Goal: Task Accomplishment & Management: Use online tool/utility

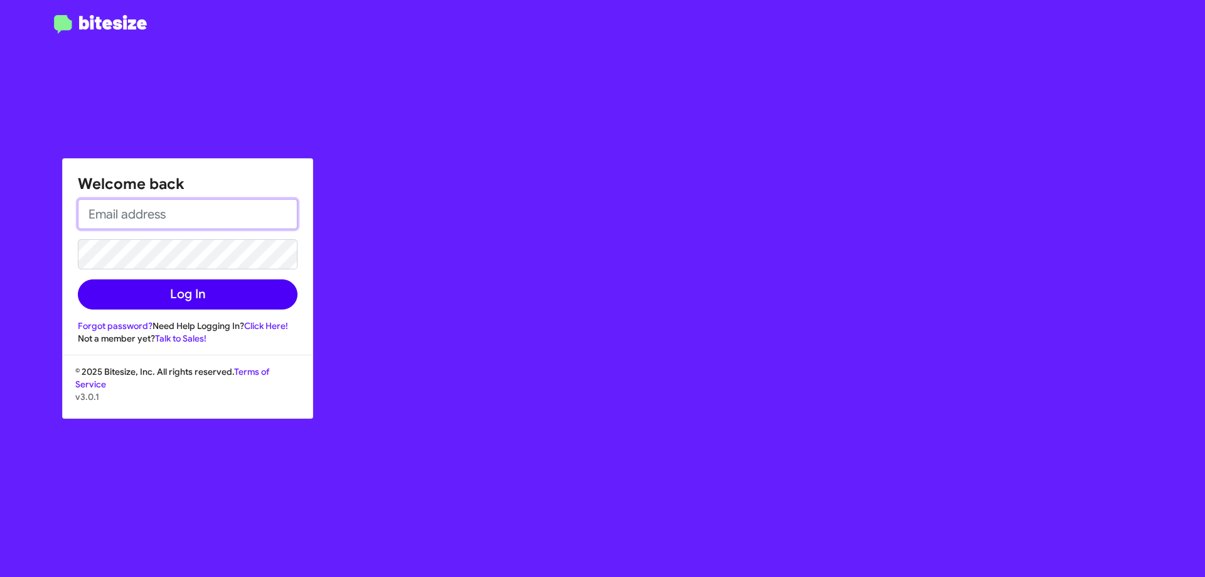
type input "[EMAIL_ADDRESS][DOMAIN_NAME]"
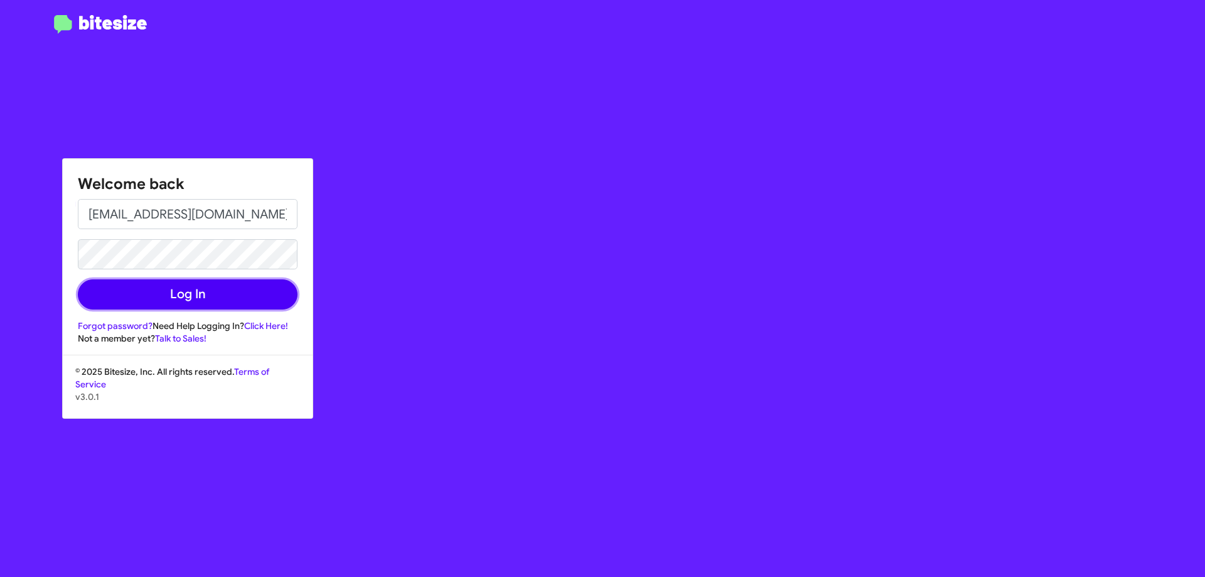
click at [215, 286] on button "Log In" at bounding box center [188, 294] width 220 height 30
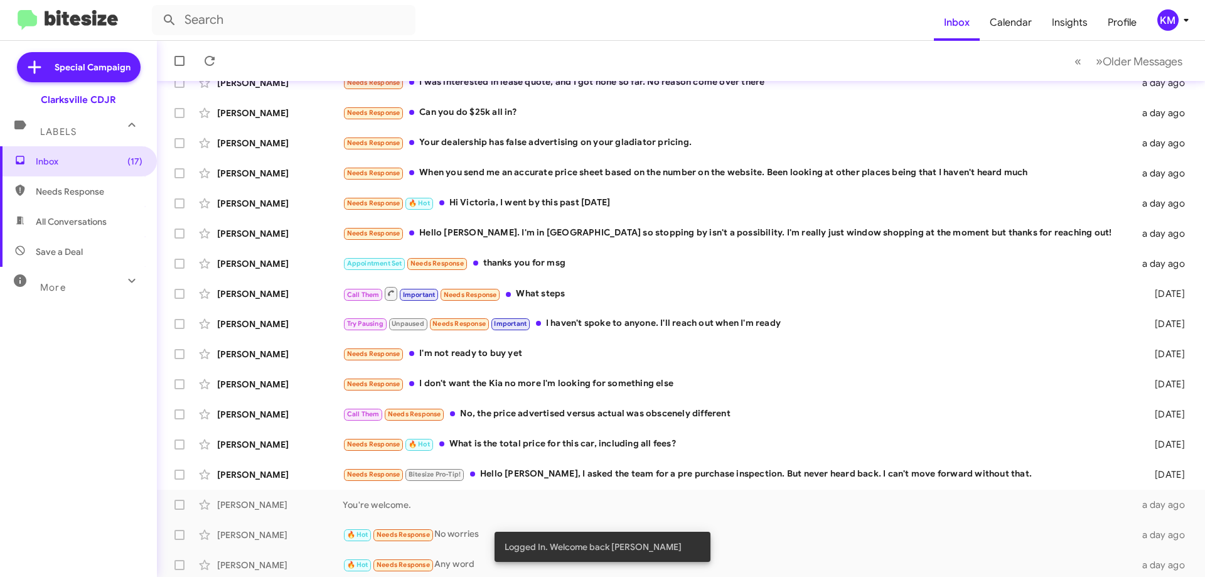
scroll to position [152, 0]
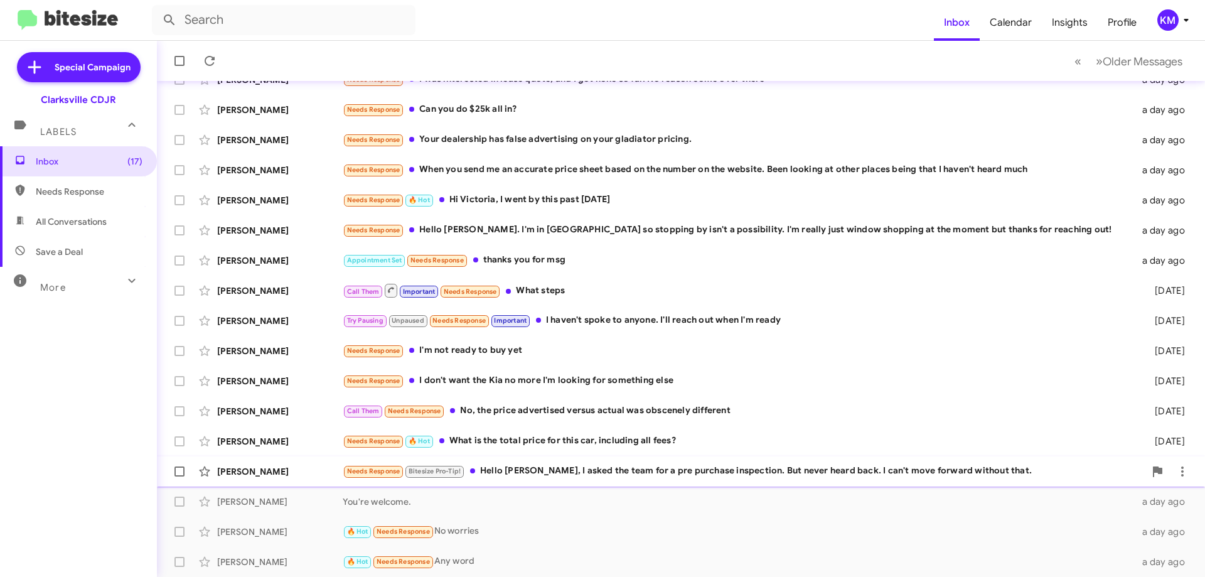
click at [628, 462] on div "[PERSON_NAME] Needs Response Bitesize Pro-Tip! Hello [PERSON_NAME], I asked the…" at bounding box center [681, 471] width 1028 height 25
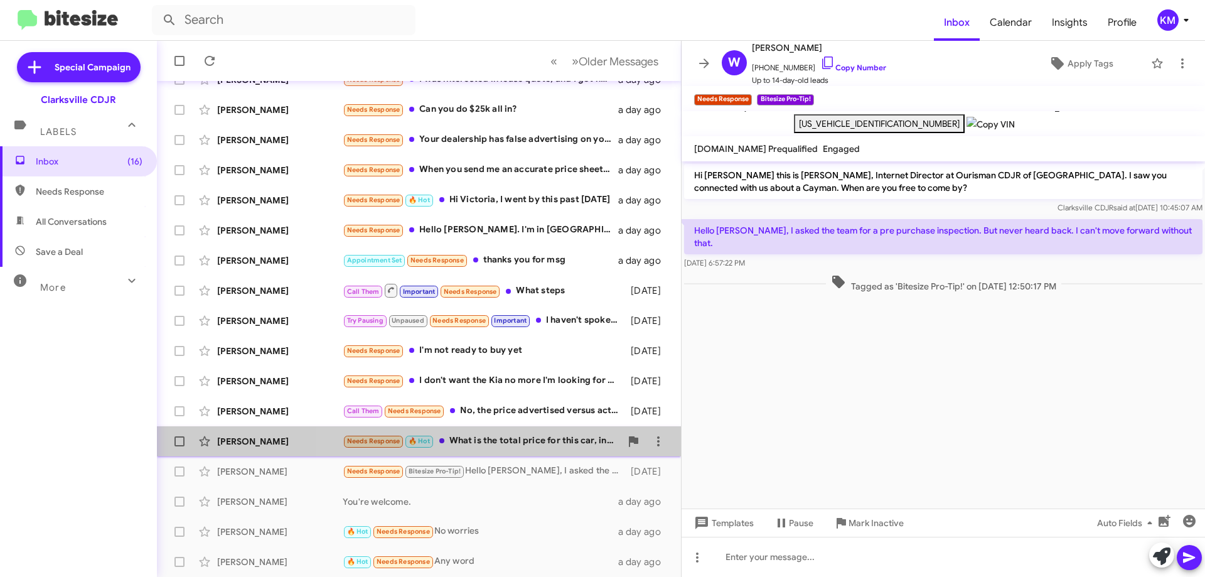
click at [508, 442] on div "Needs Response 🔥 Hot What is the total price for this car, including all fees?" at bounding box center [482, 441] width 278 height 14
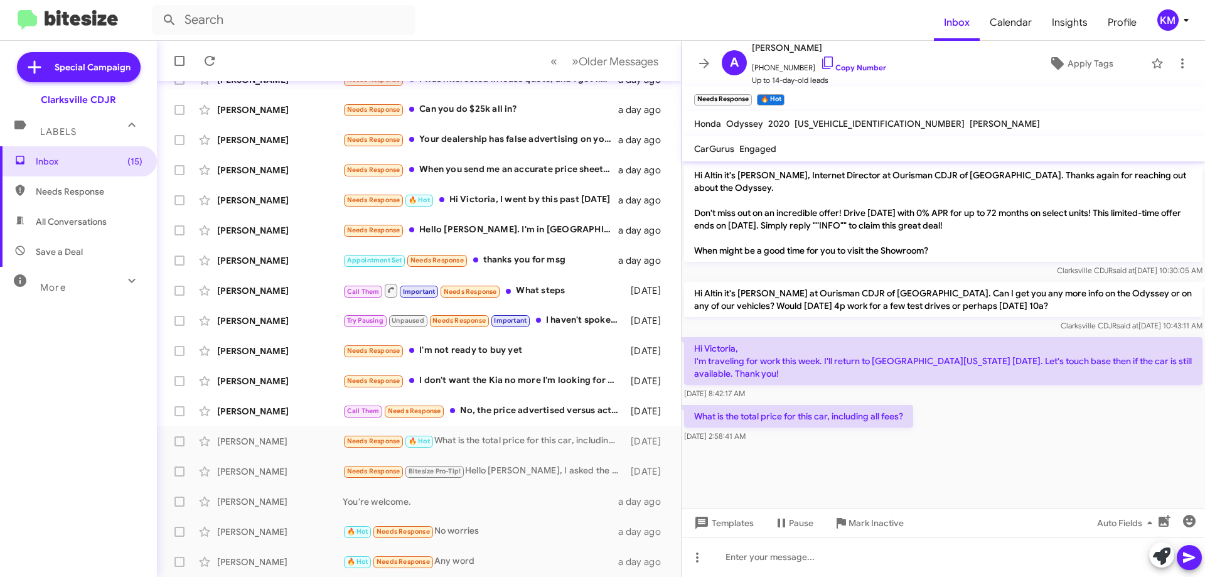
click at [823, 126] on span "[US_VEHICLE_IDENTIFICATION_NUMBER]" at bounding box center [880, 123] width 170 height 11
copy span "[US_VEHICLE_IDENTIFICATION_NUMBER]"
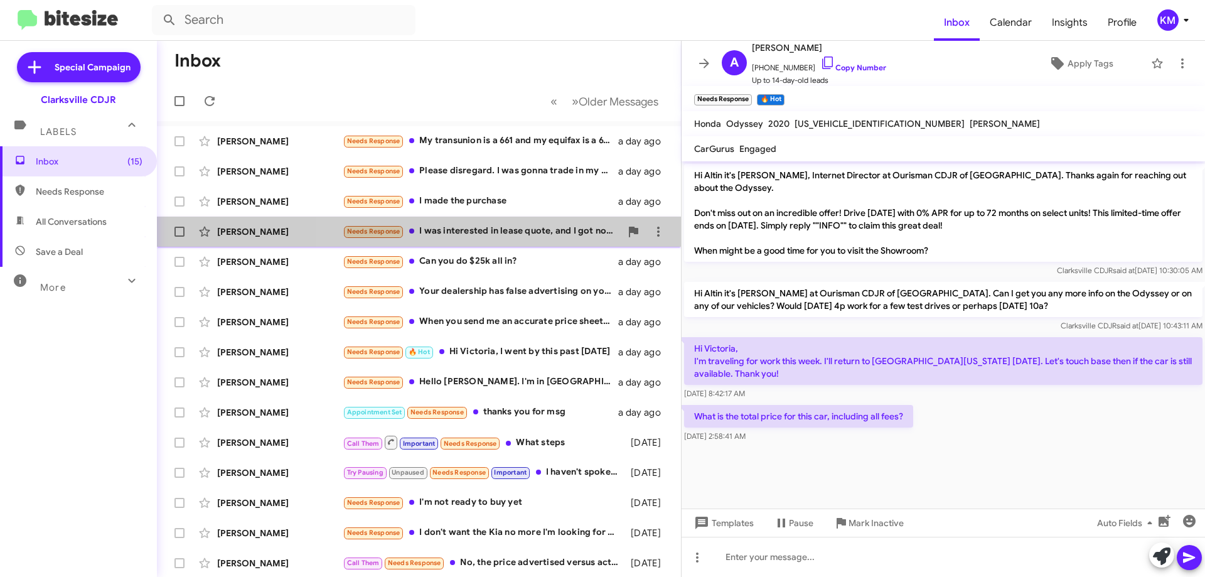
click at [497, 235] on div "Needs Response I was interested in lease quote, and I got none so far. No reaso…" at bounding box center [482, 231] width 278 height 14
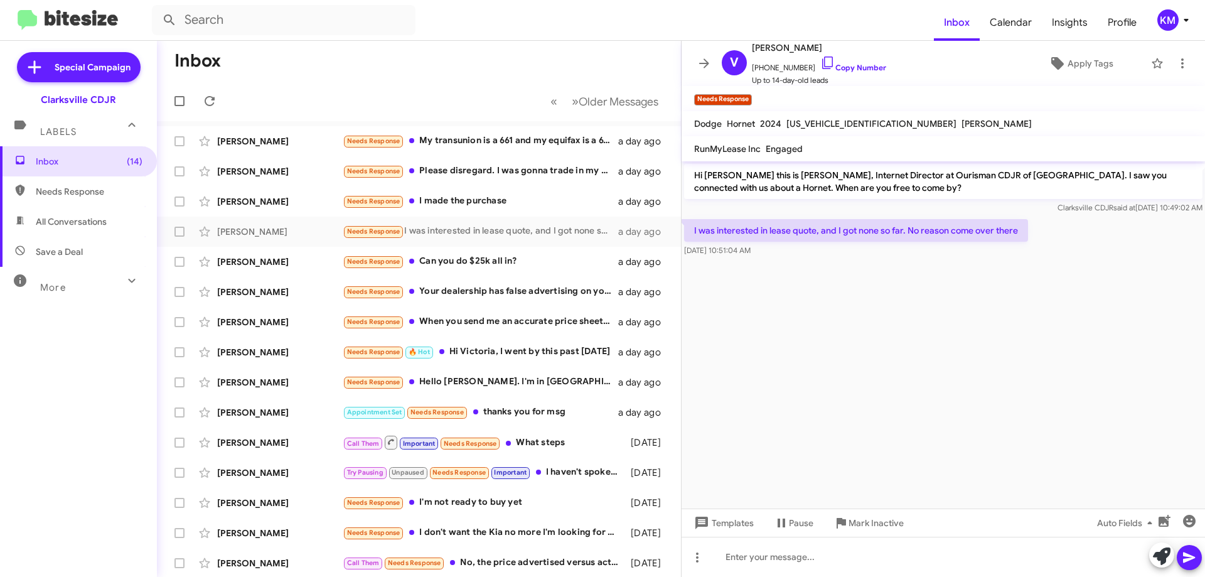
click at [840, 122] on span "[US_VEHICLE_IDENTIFICATION_NUMBER]" at bounding box center [871, 123] width 170 height 11
copy span "[US_VEHICLE_IDENTIFICATION_NUMBER]"
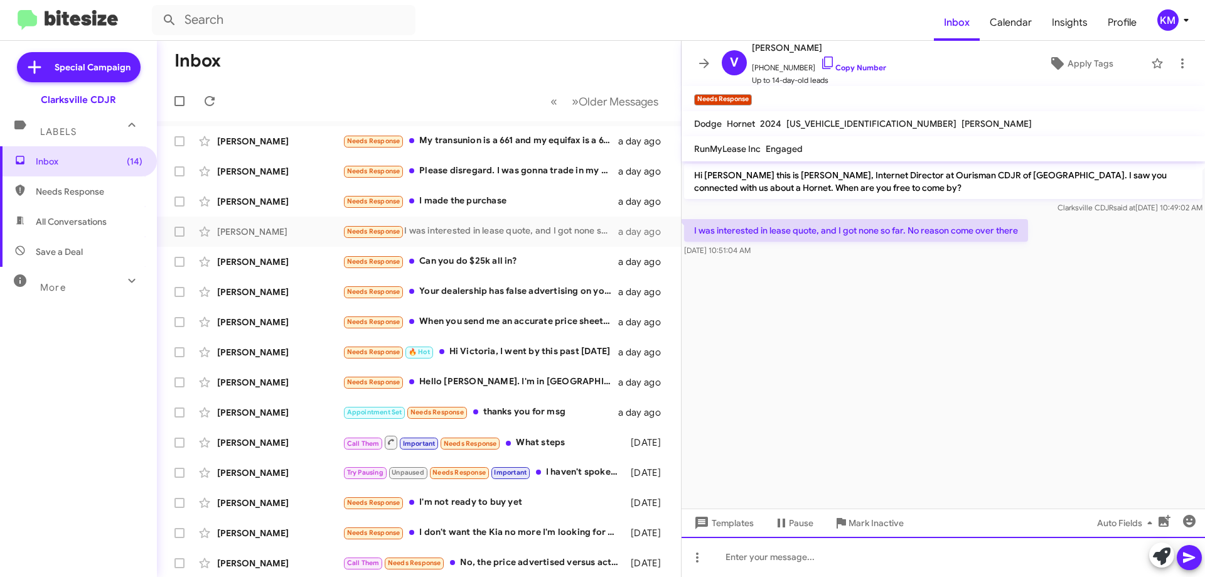
click at [791, 554] on div at bounding box center [943, 557] width 523 height 40
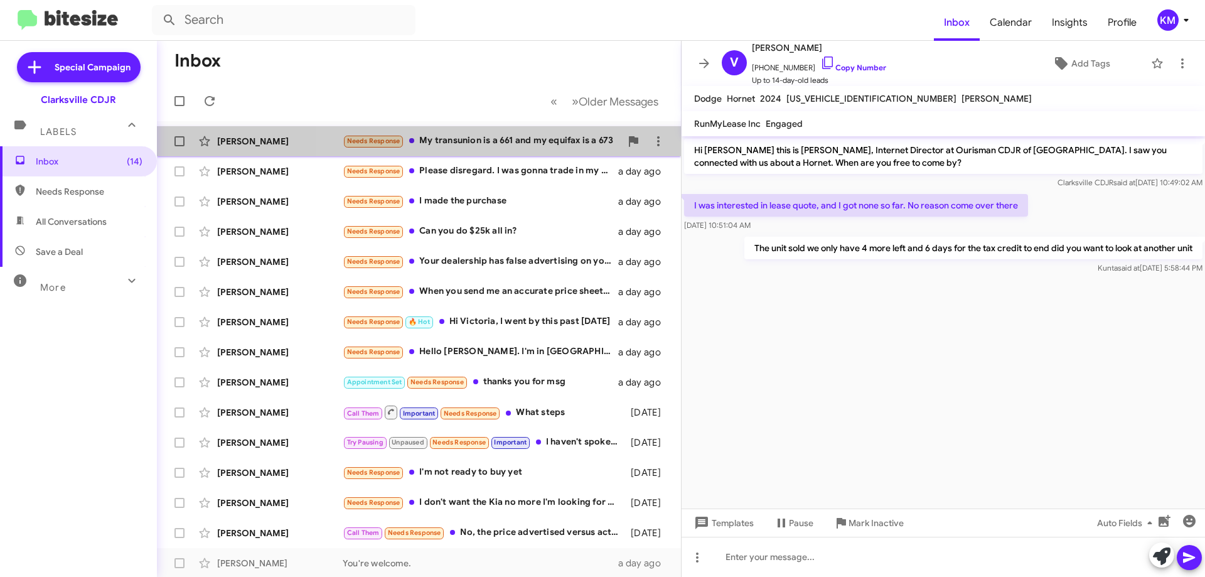
click at [502, 142] on div "Needs Response My transunion is a 661 and my equifax is a 673" at bounding box center [482, 141] width 278 height 14
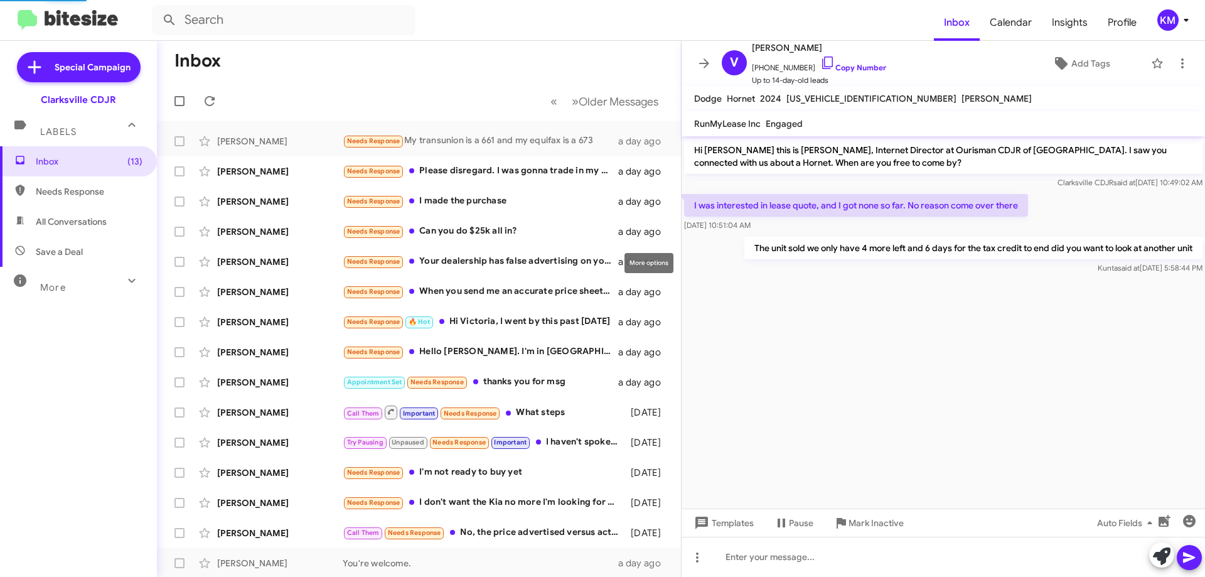
scroll to position [3, 0]
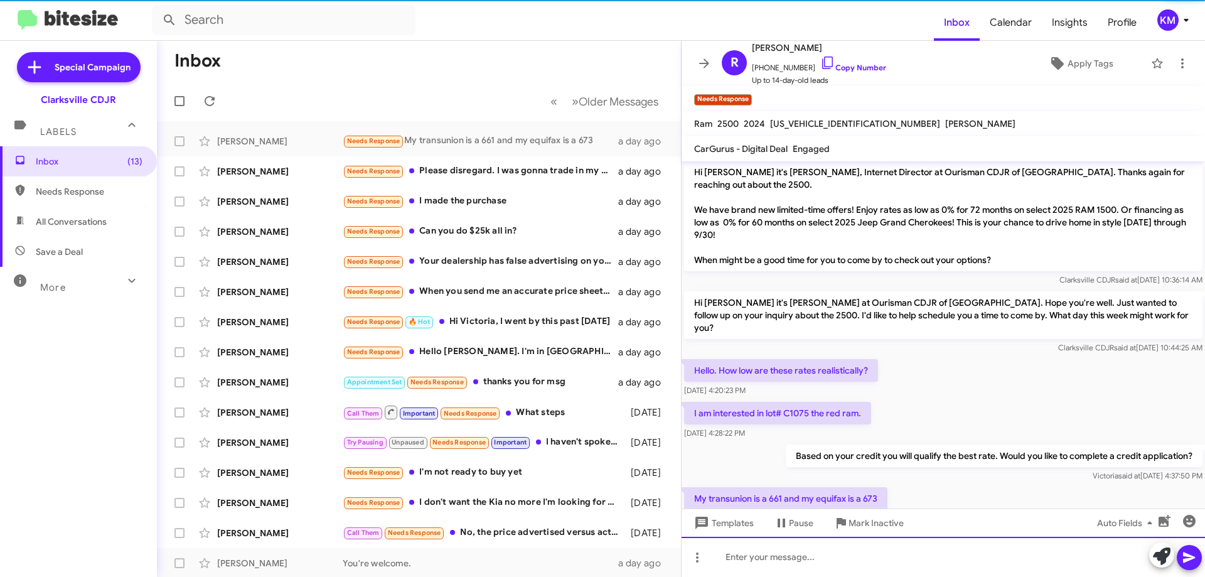
click at [825, 545] on div at bounding box center [943, 557] width 523 height 40
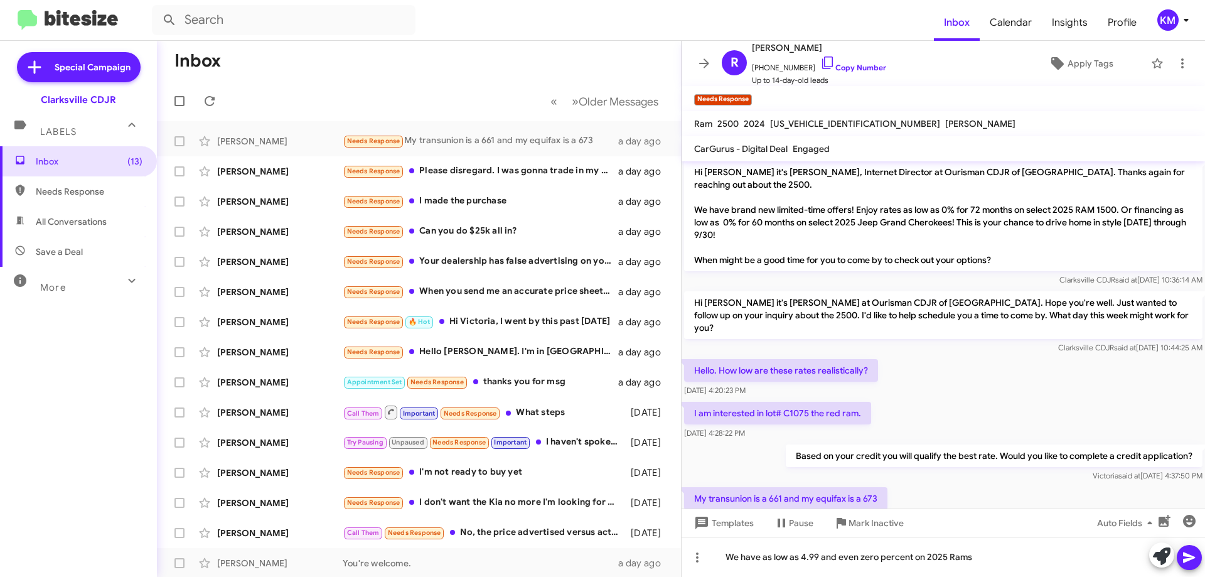
click at [1193, 565] on span at bounding box center [1189, 557] width 15 height 25
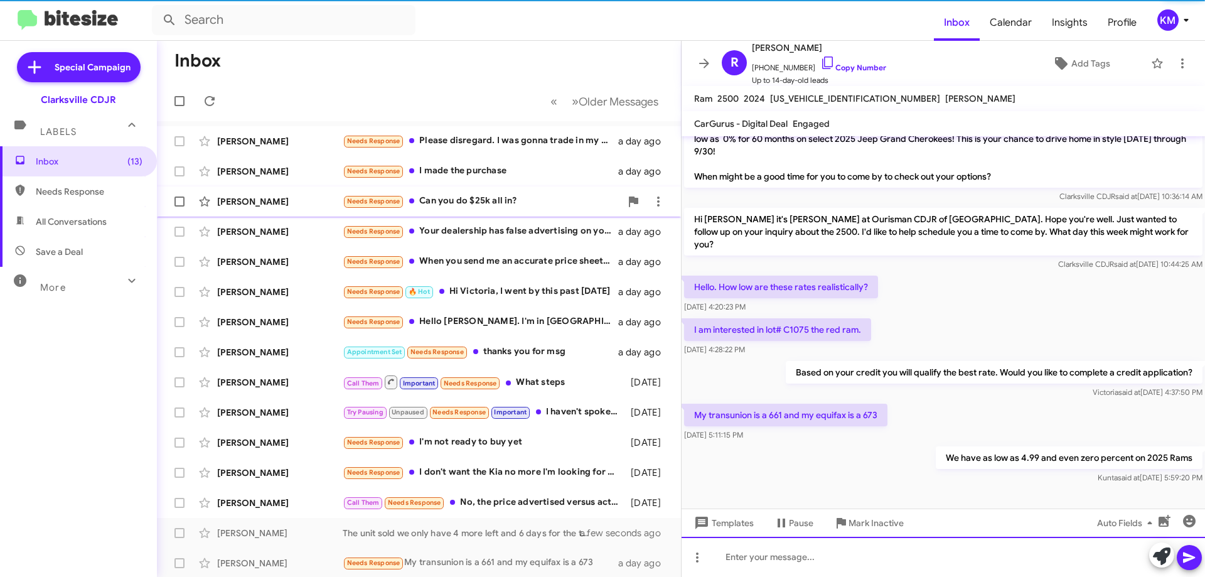
scroll to position [49, 0]
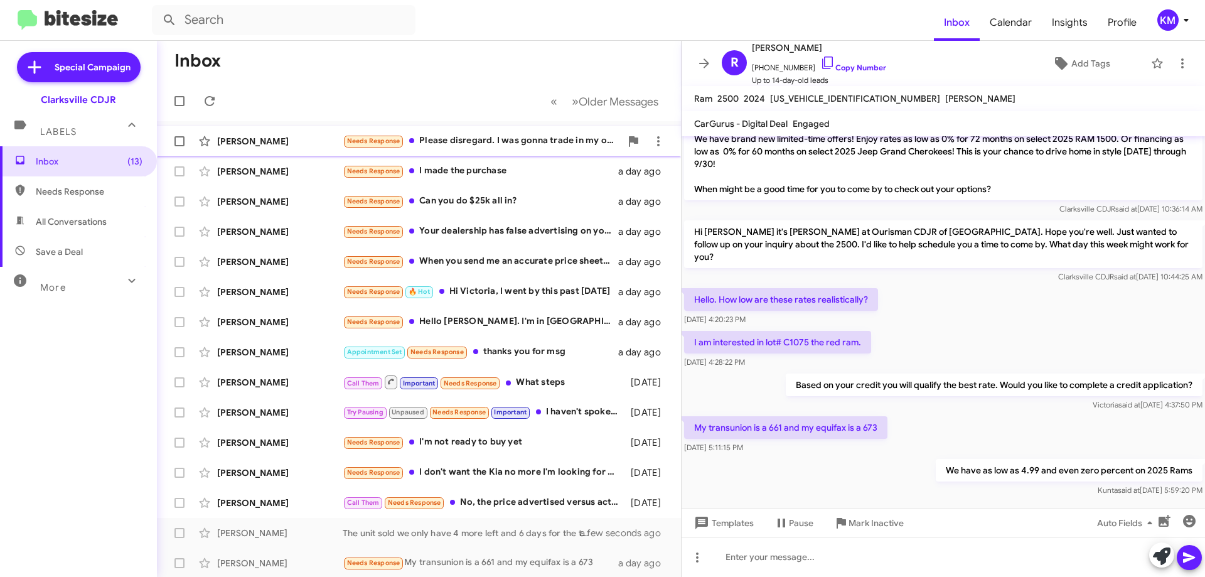
click at [525, 146] on div "Needs Response Please disregard. I was gonna trade in my odyssey but value seem…" at bounding box center [482, 141] width 278 height 14
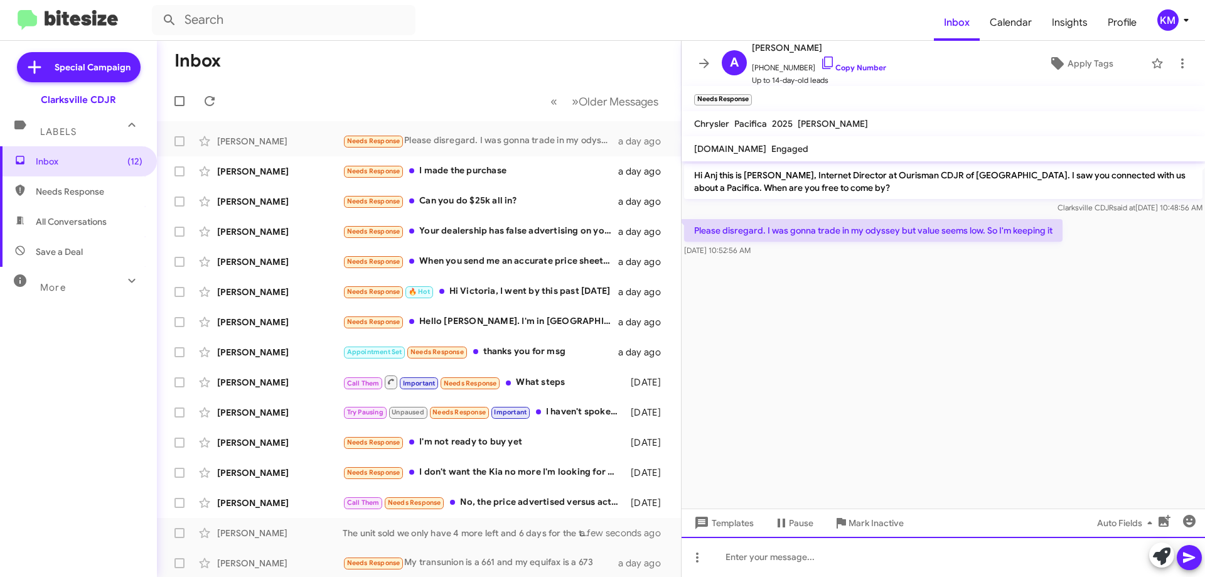
click at [823, 545] on div at bounding box center [943, 557] width 523 height 40
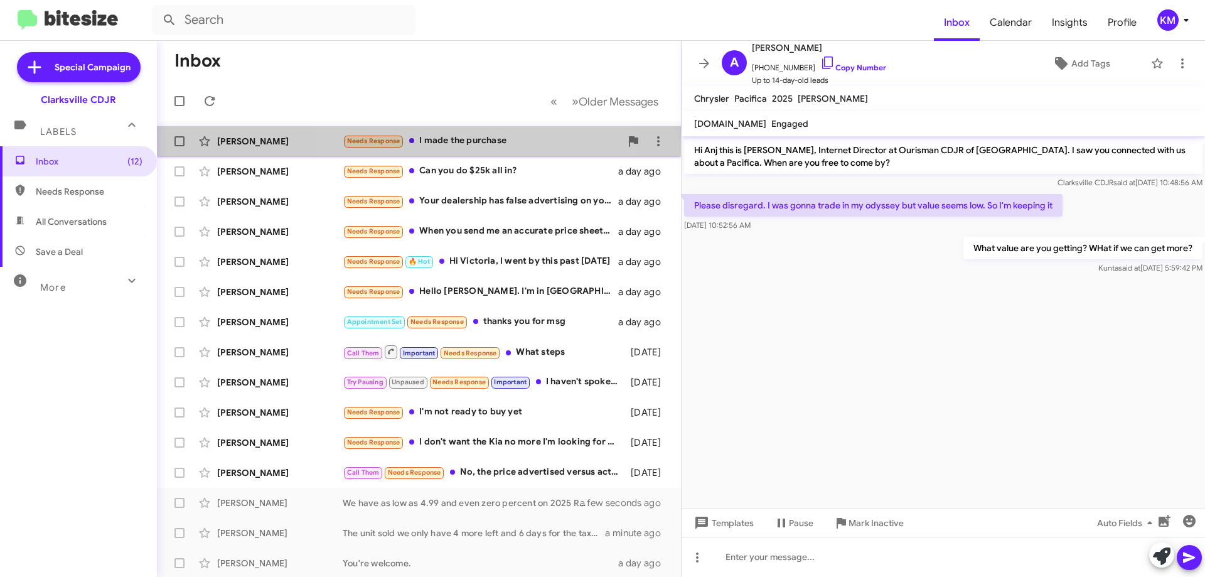
click at [491, 135] on div "Needs Response I made the purchase" at bounding box center [482, 141] width 278 height 14
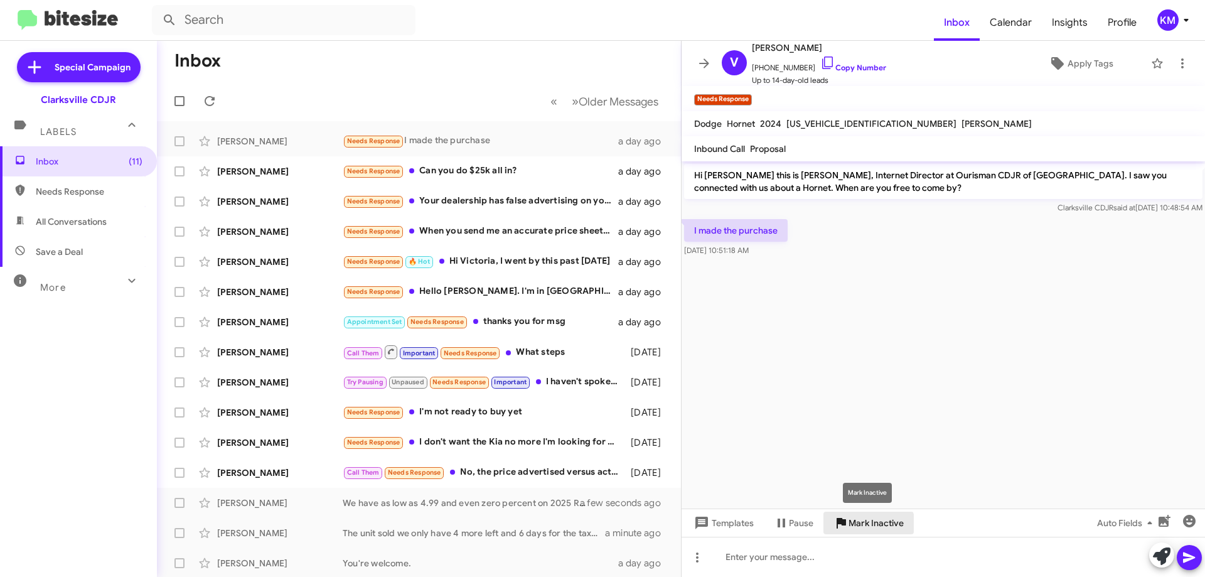
click at [846, 527] on icon at bounding box center [840, 522] width 15 height 15
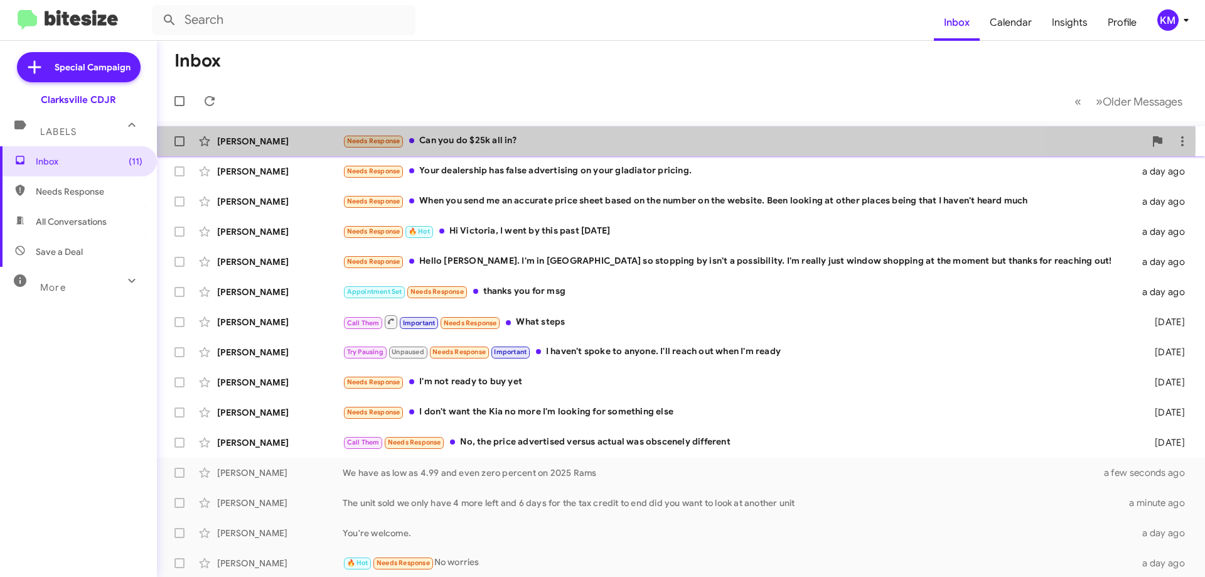
click at [483, 140] on div "Needs Response Can you do $25k all in?" at bounding box center [744, 141] width 802 height 14
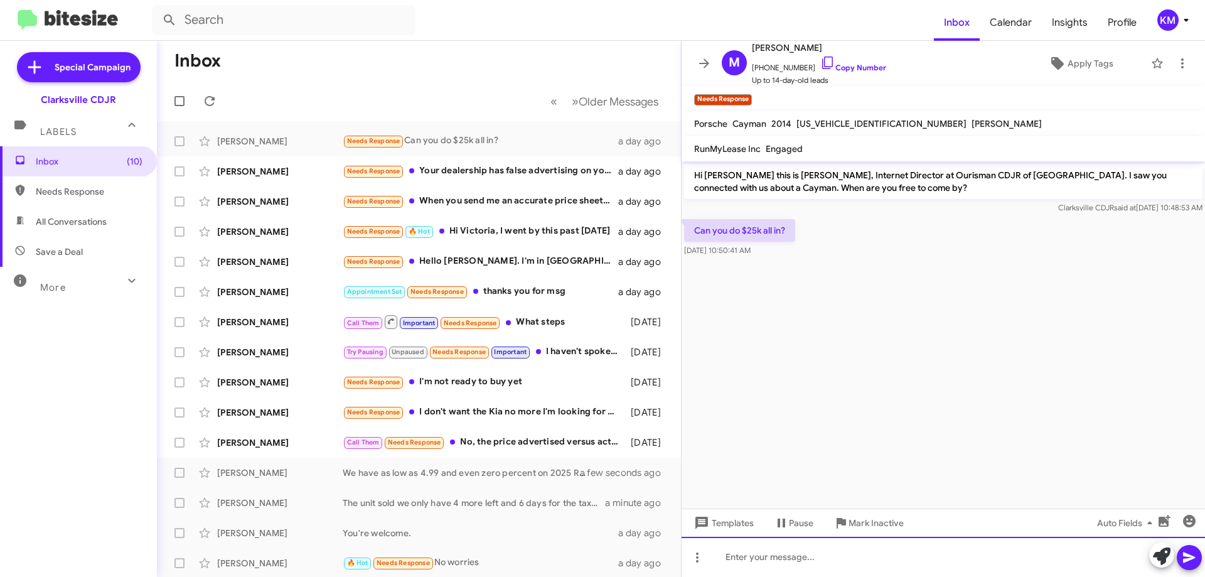
click at [774, 559] on div at bounding box center [943, 557] width 523 height 40
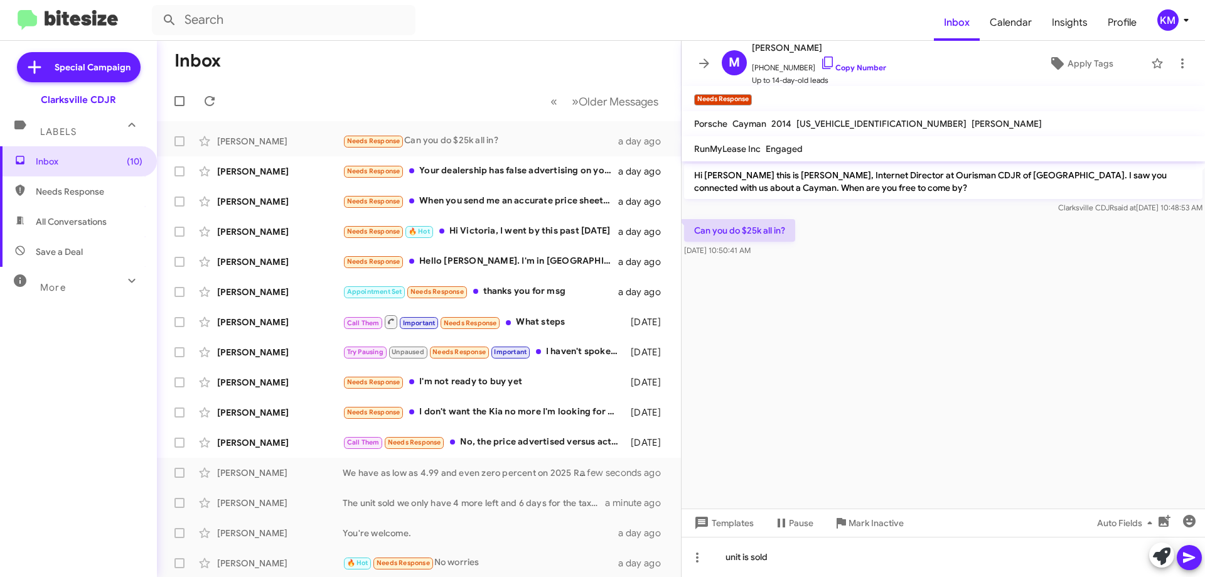
click at [1193, 562] on icon at bounding box center [1189, 557] width 15 height 15
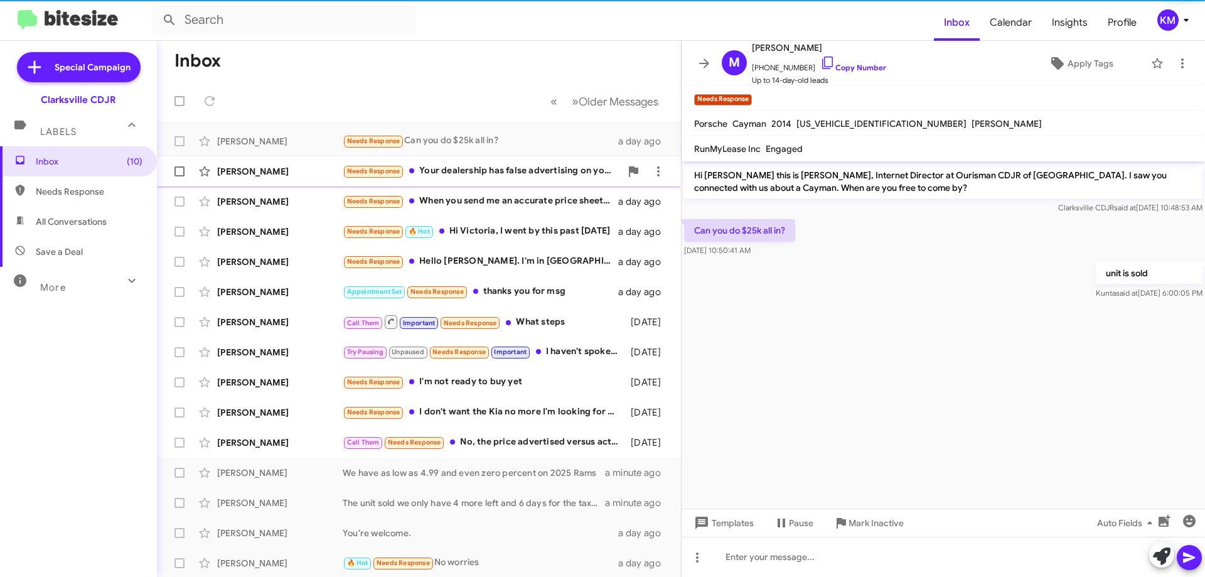
click at [446, 180] on div "[PERSON_NAME] Needs Response Your dealership has false advertising on your glad…" at bounding box center [419, 171] width 504 height 25
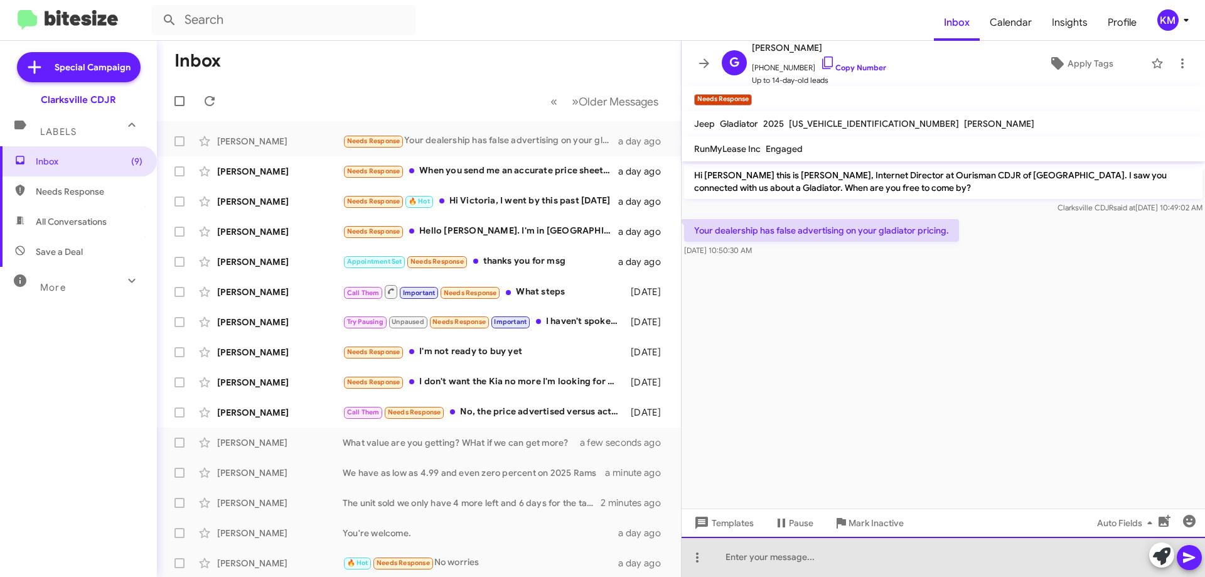
click at [788, 555] on div at bounding box center [943, 557] width 523 height 40
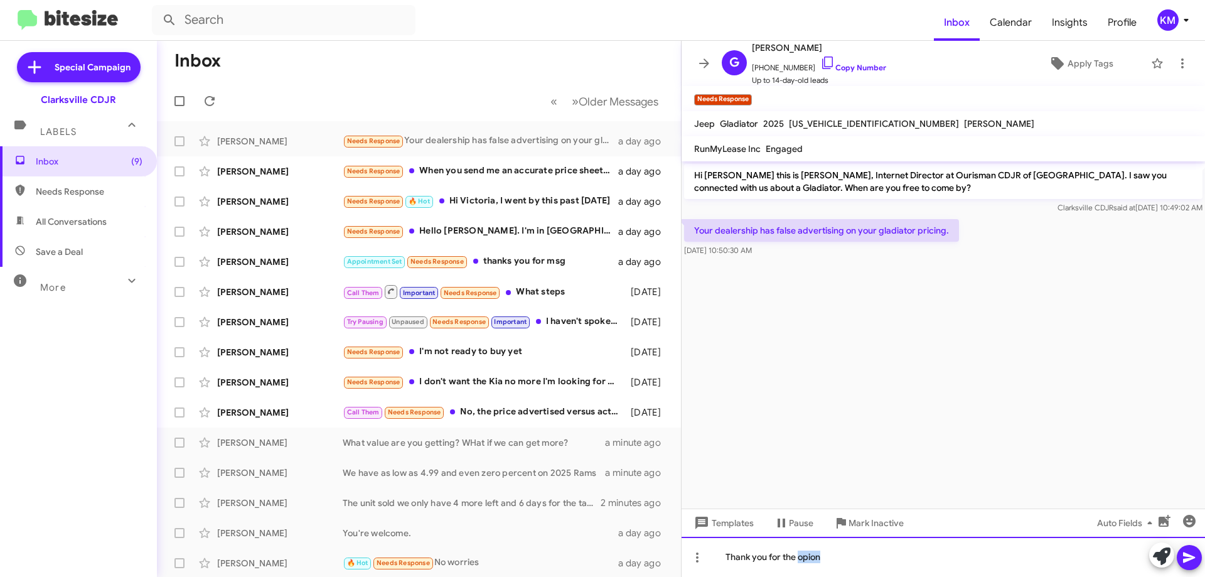
drag, startPoint x: 818, startPoint y: 557, endPoint x: 811, endPoint y: 557, distance: 6.9
click at [811, 557] on div "Thank you for the opion" at bounding box center [943, 557] width 523 height 40
click at [817, 559] on div "Thank you for the opion" at bounding box center [943, 557] width 523 height 40
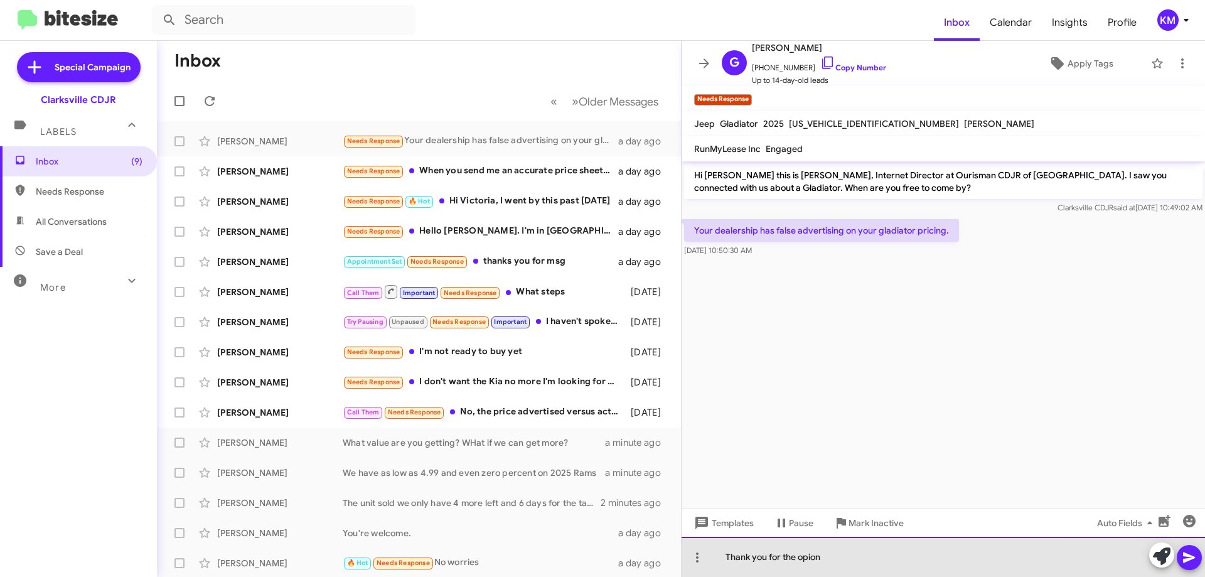
click at [817, 559] on div "Thank you for the opion" at bounding box center [943, 557] width 523 height 40
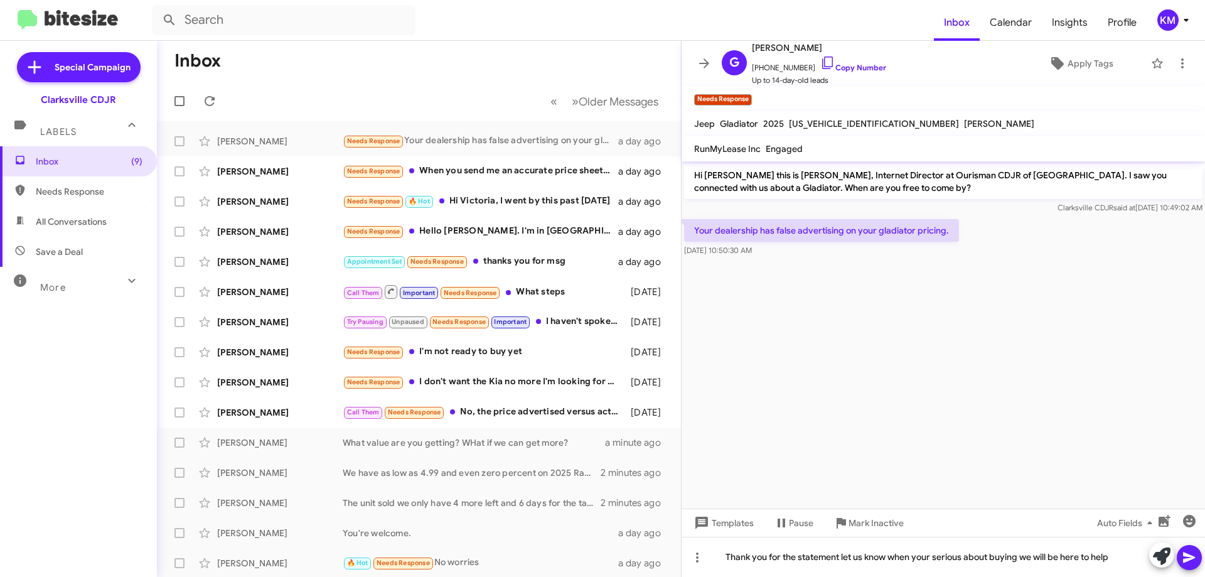
click at [1181, 555] on button at bounding box center [1189, 557] width 25 height 25
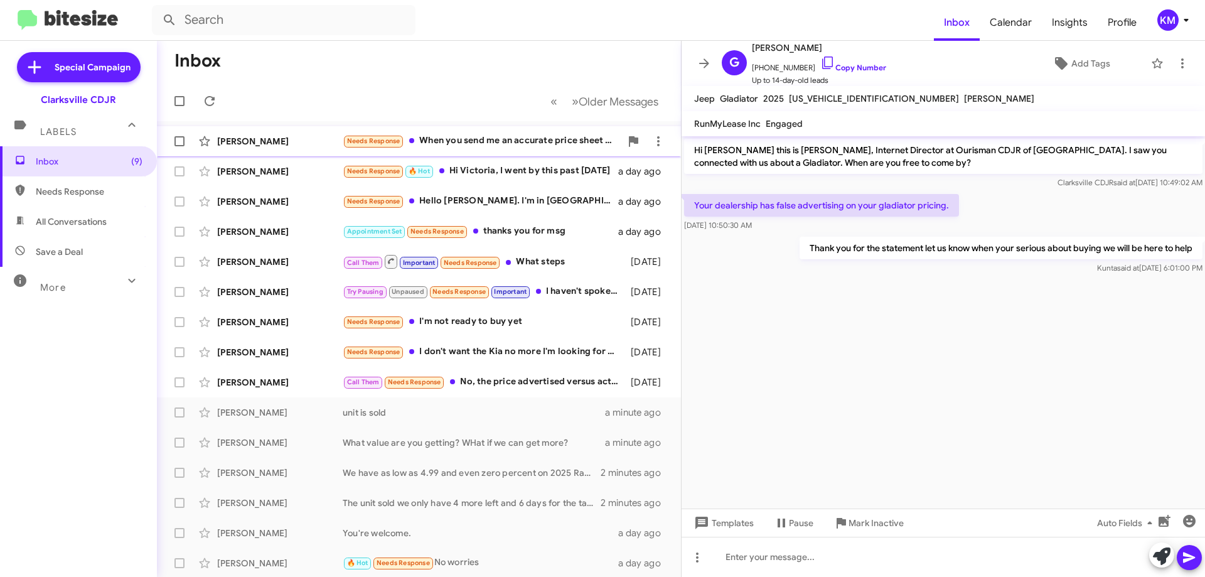
click at [547, 145] on div "Needs Response When you send me an accurate price sheet based on the number on …" at bounding box center [482, 141] width 278 height 14
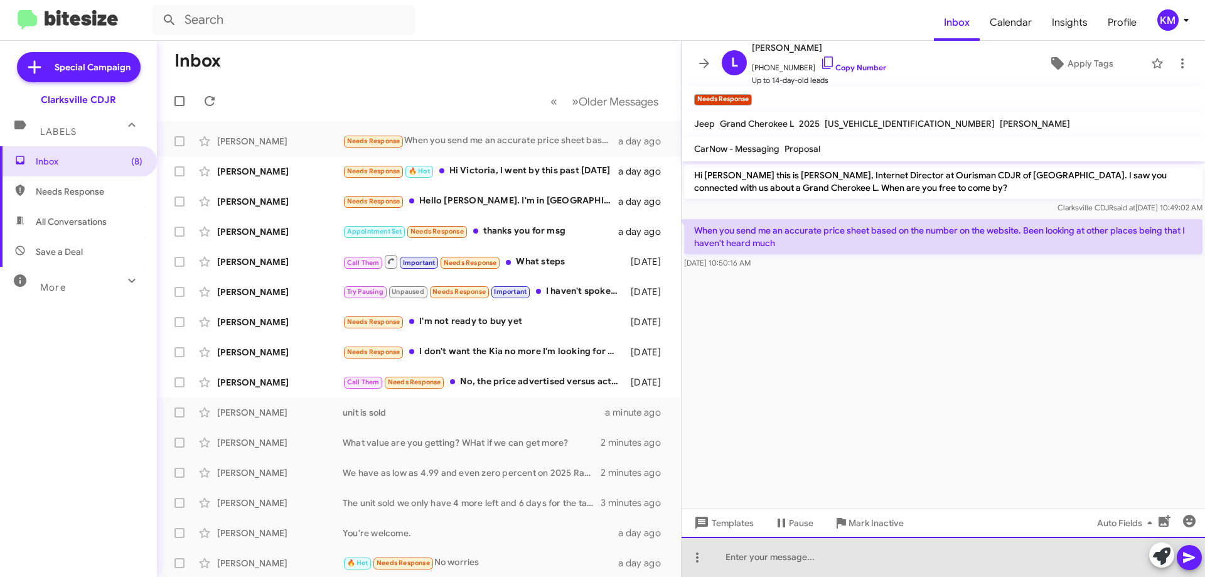
click at [800, 548] on div at bounding box center [943, 557] width 523 height 40
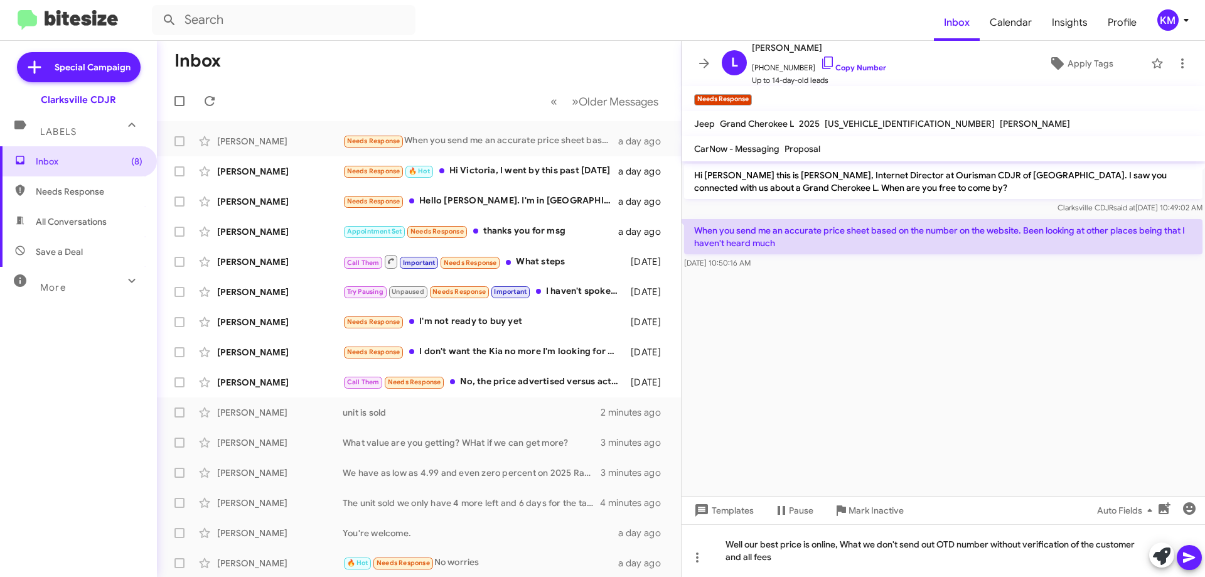
click at [1194, 554] on mat-tooltip-component "Insert Media" at bounding box center [1164, 540] width 64 height 38
click at [1198, 554] on button at bounding box center [1189, 557] width 25 height 25
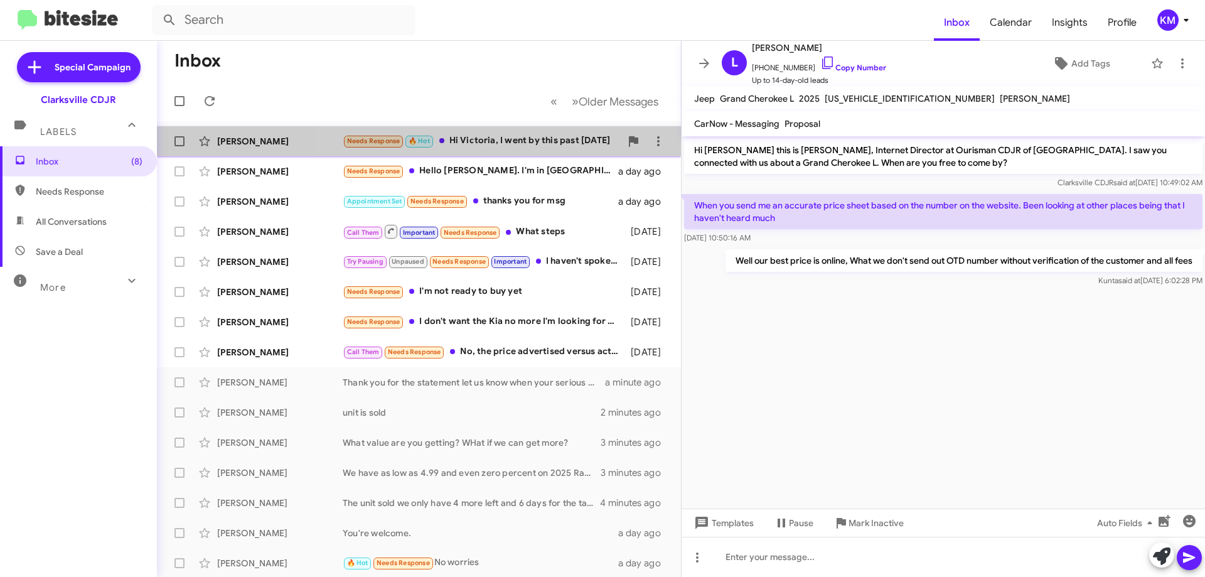
click at [511, 142] on div "Needs Response 🔥 Hot Hi [PERSON_NAME], I went by this past [DATE]" at bounding box center [482, 141] width 278 height 14
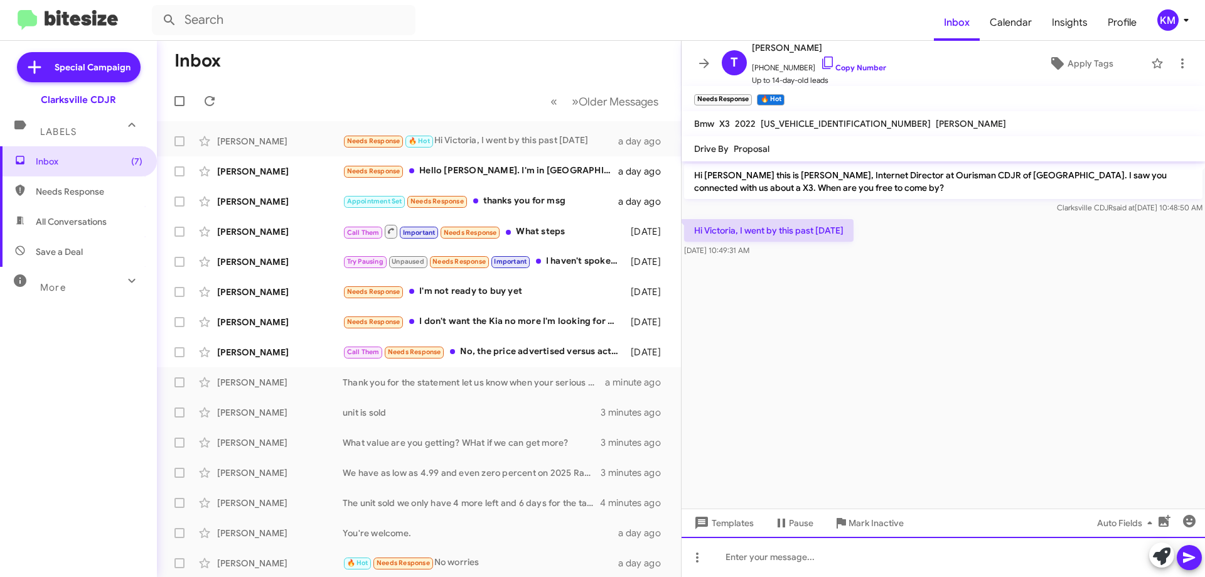
click at [787, 550] on div at bounding box center [943, 557] width 523 height 40
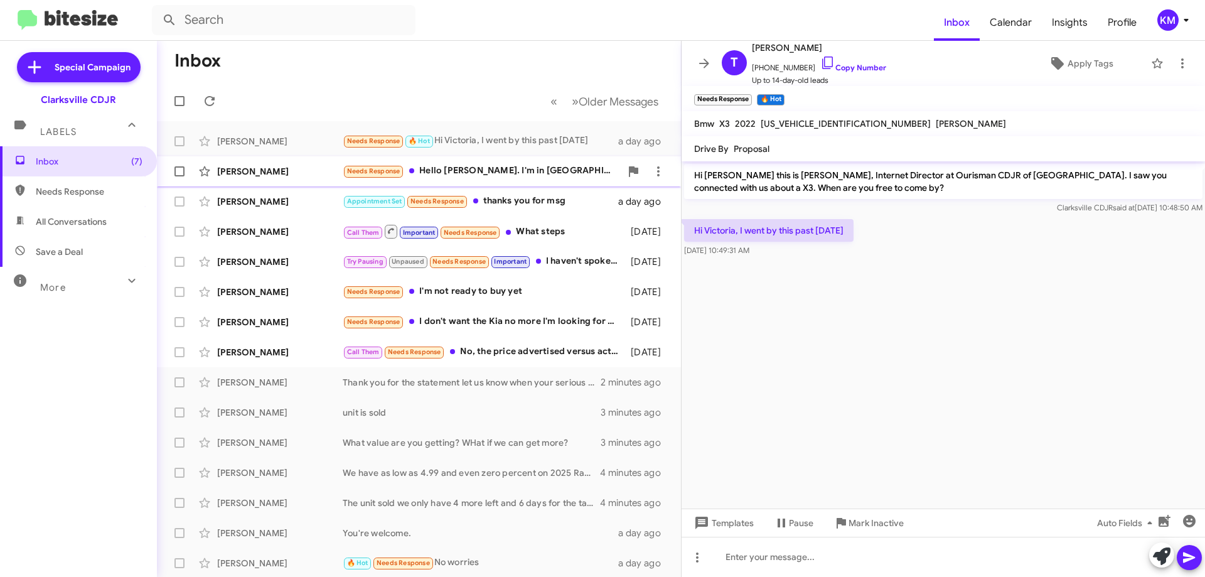
click at [494, 176] on div "Needs Response Hello [PERSON_NAME]. I'm in [GEOGRAPHIC_DATA] so stopping by isn…" at bounding box center [482, 171] width 278 height 14
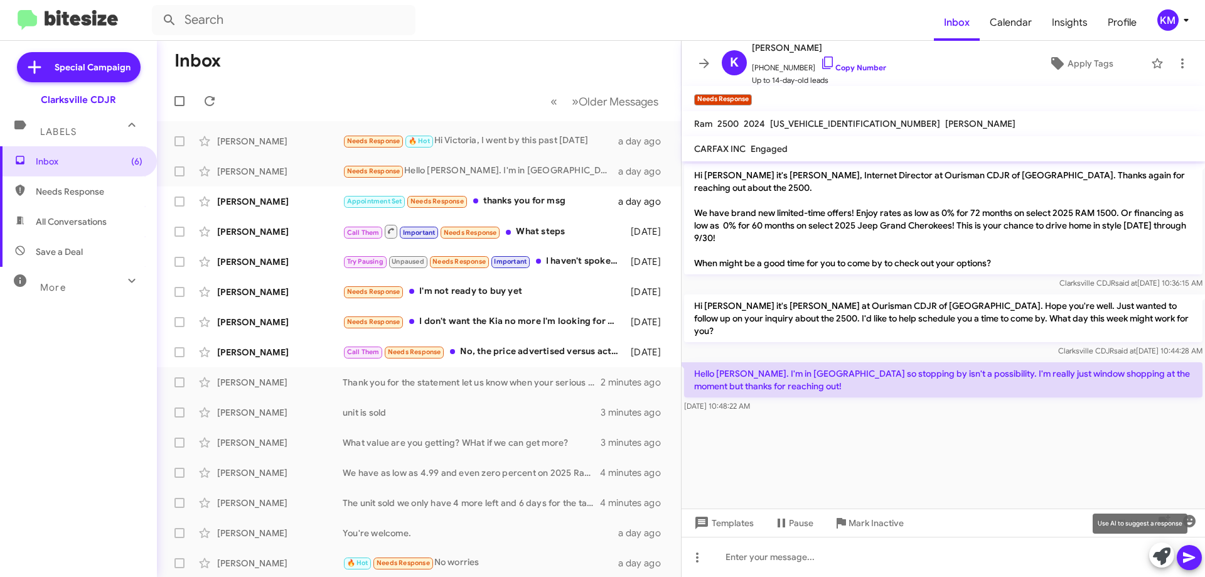
click at [1158, 560] on icon at bounding box center [1162, 556] width 18 height 18
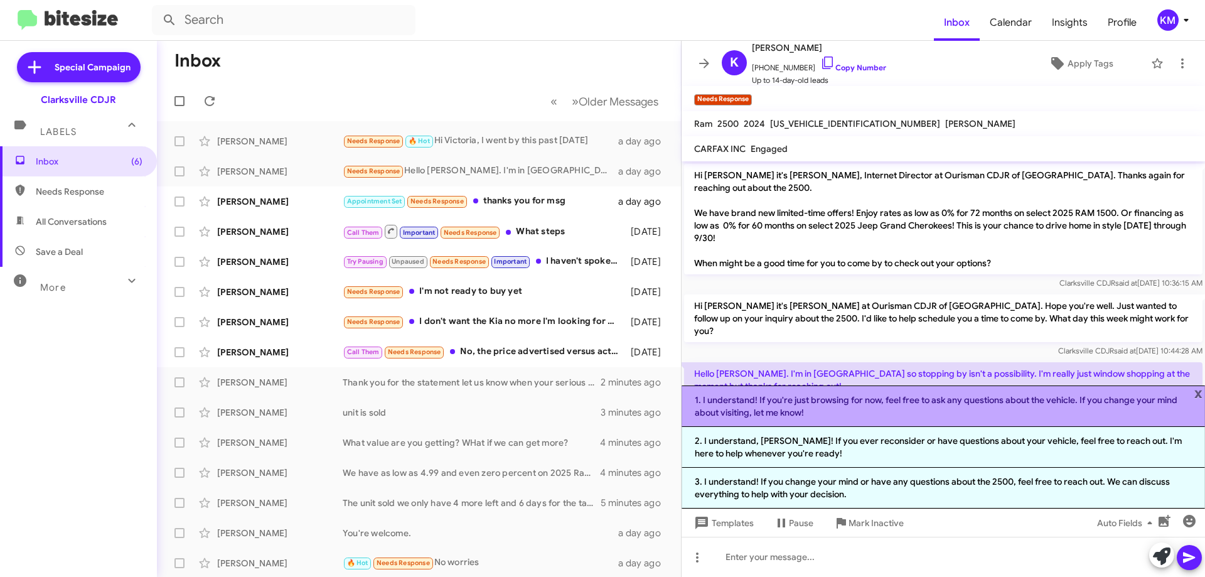
click at [954, 405] on li "1. I understand! If you're just browsing for now, feel free to ask any question…" at bounding box center [943, 405] width 523 height 41
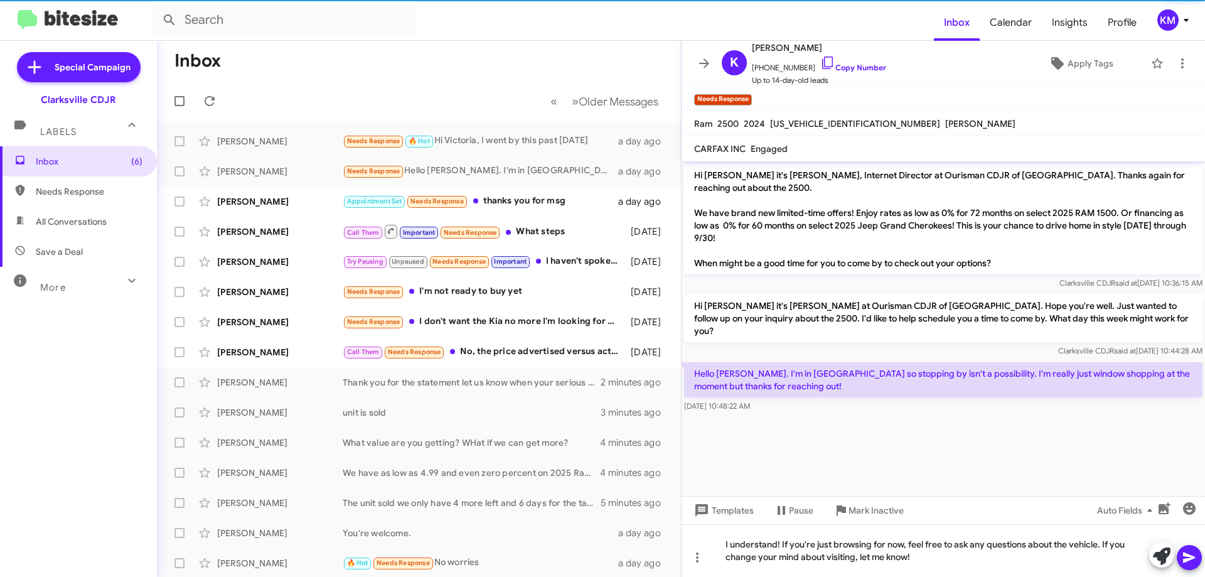
click at [1191, 559] on icon at bounding box center [1189, 557] width 12 height 11
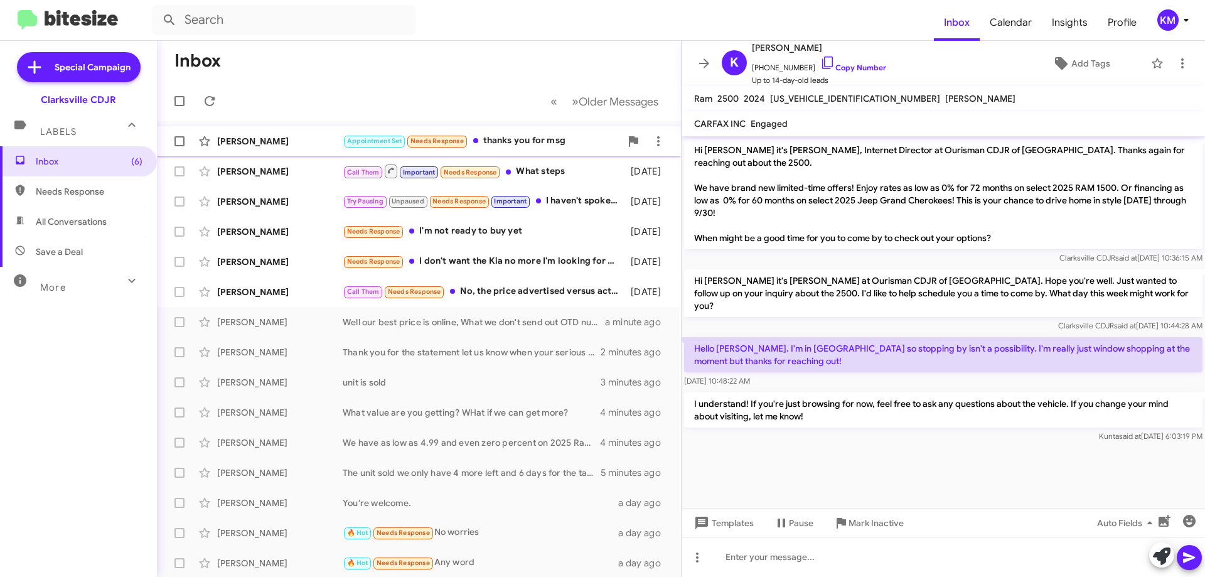
click at [473, 143] on div "Appointment Set Needs Response thanks you for msg" at bounding box center [482, 141] width 278 height 14
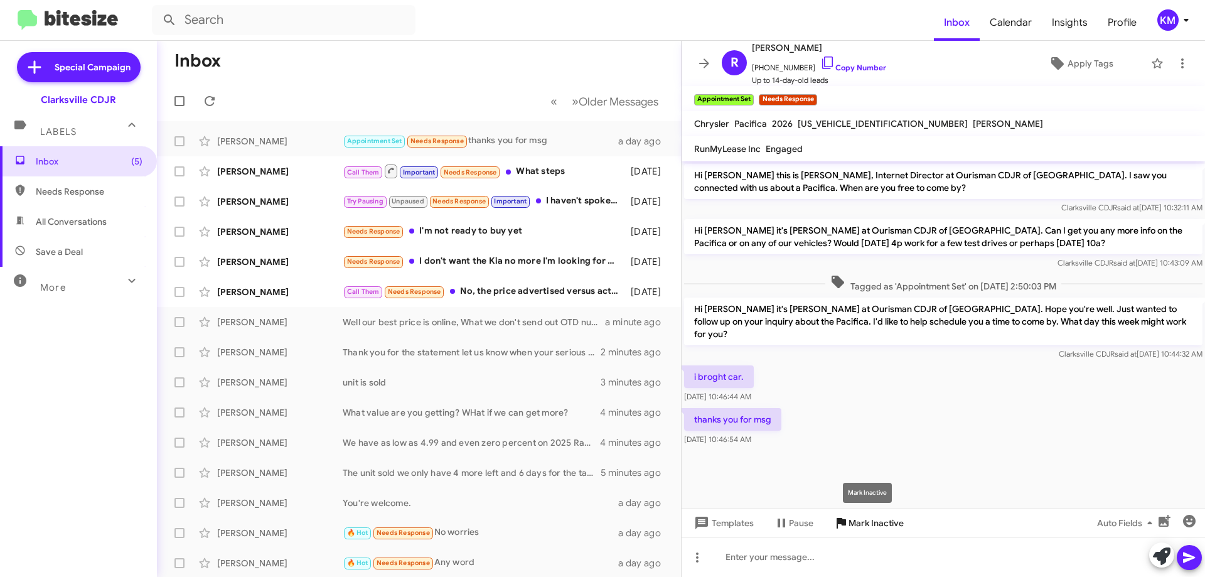
click at [859, 527] on span "Mark Inactive" at bounding box center [876, 522] width 55 height 23
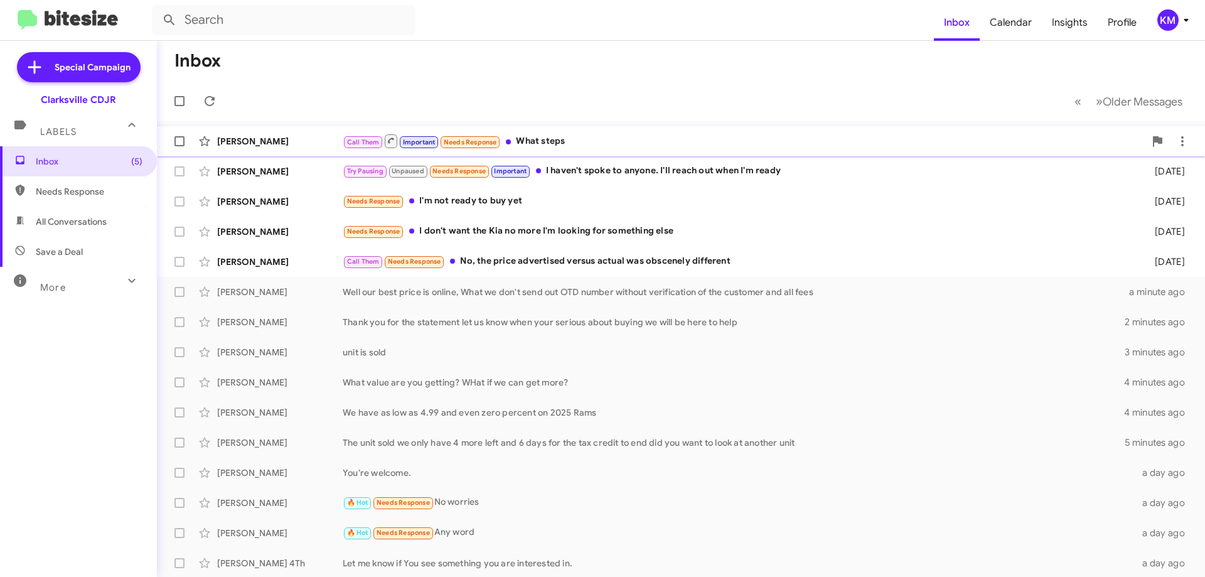
click at [506, 141] on span at bounding box center [508, 141] width 5 height 5
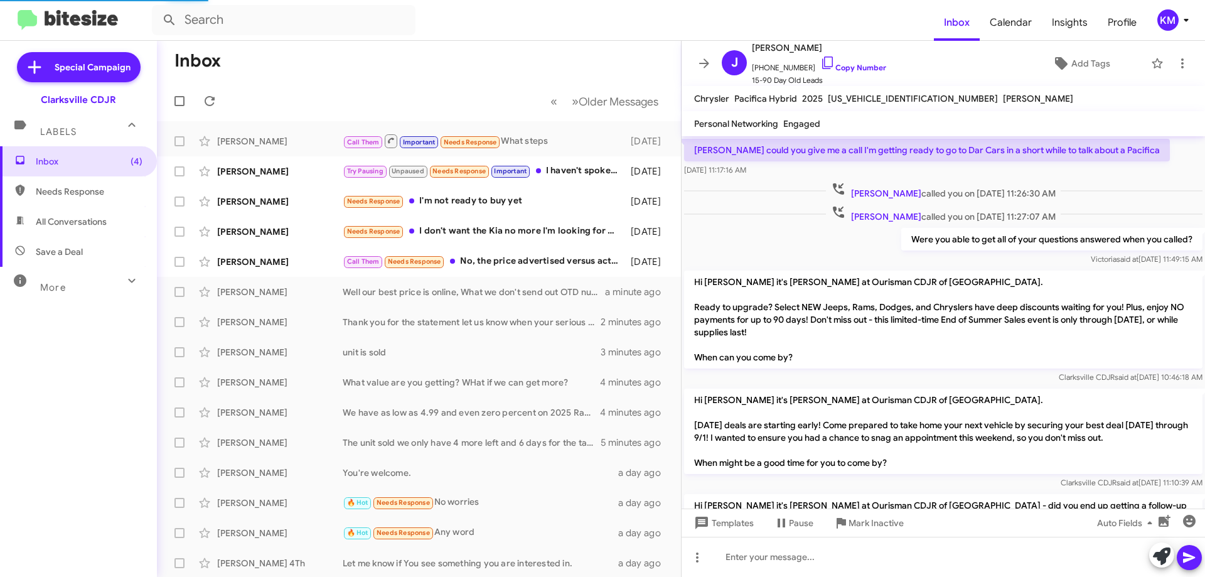
scroll to position [744, 0]
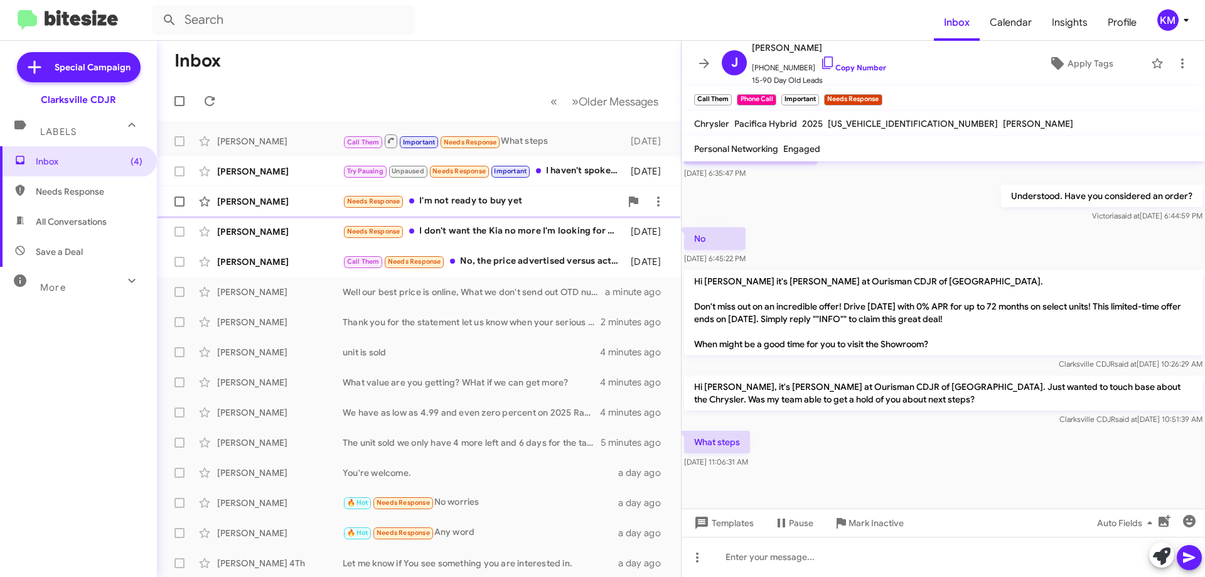
click at [467, 200] on div "Needs Response I'm not ready to buy yet" at bounding box center [482, 201] width 278 height 14
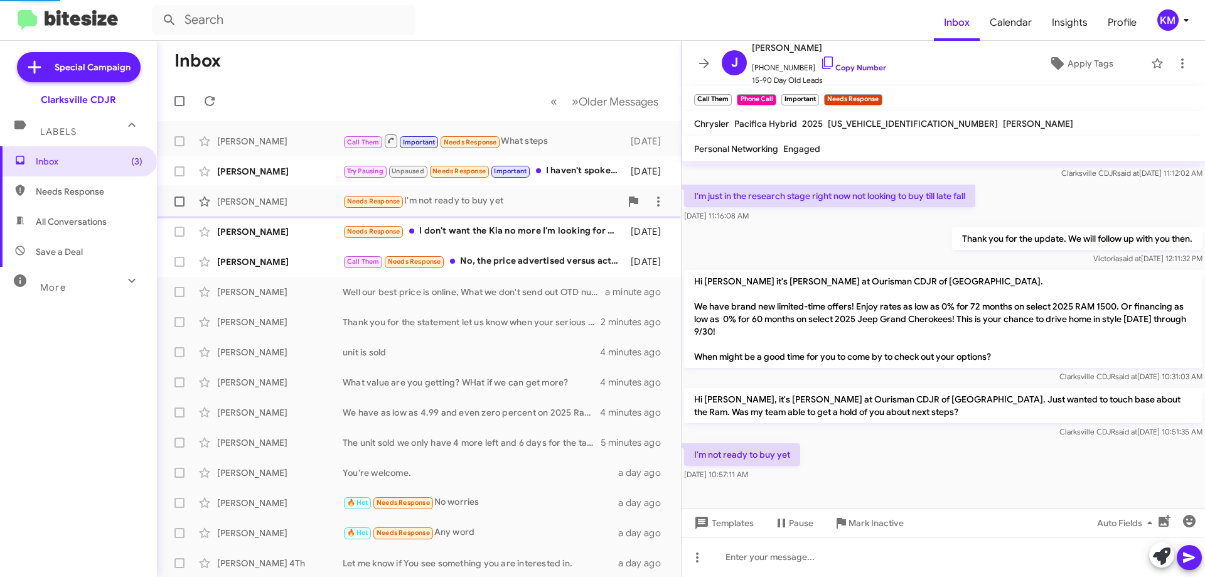
scroll to position [233, 0]
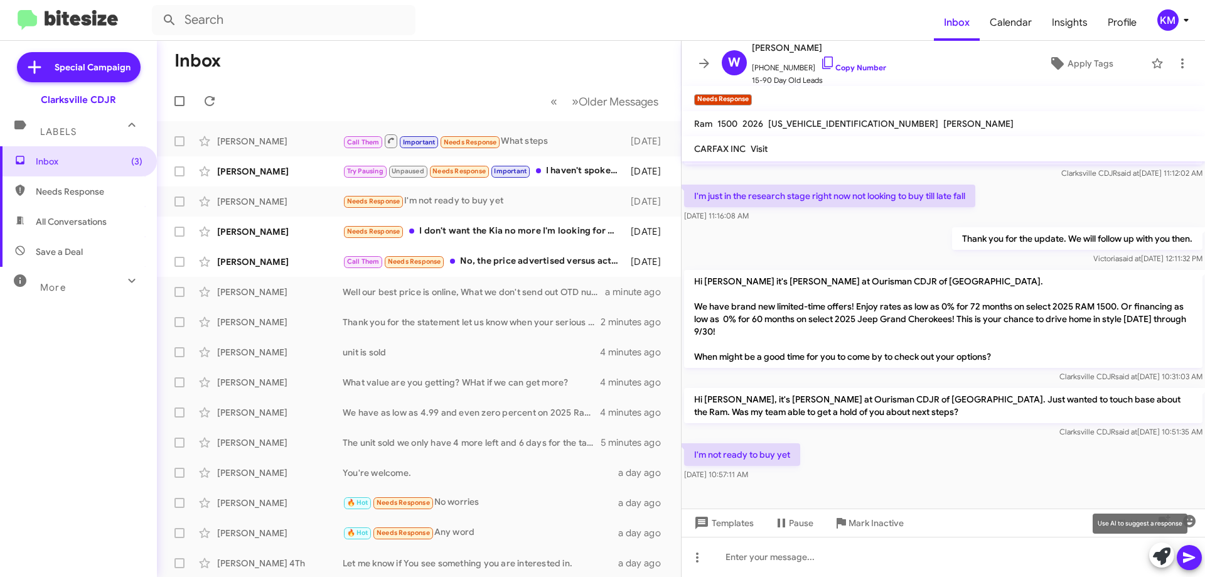
click at [1159, 560] on icon at bounding box center [1162, 556] width 18 height 18
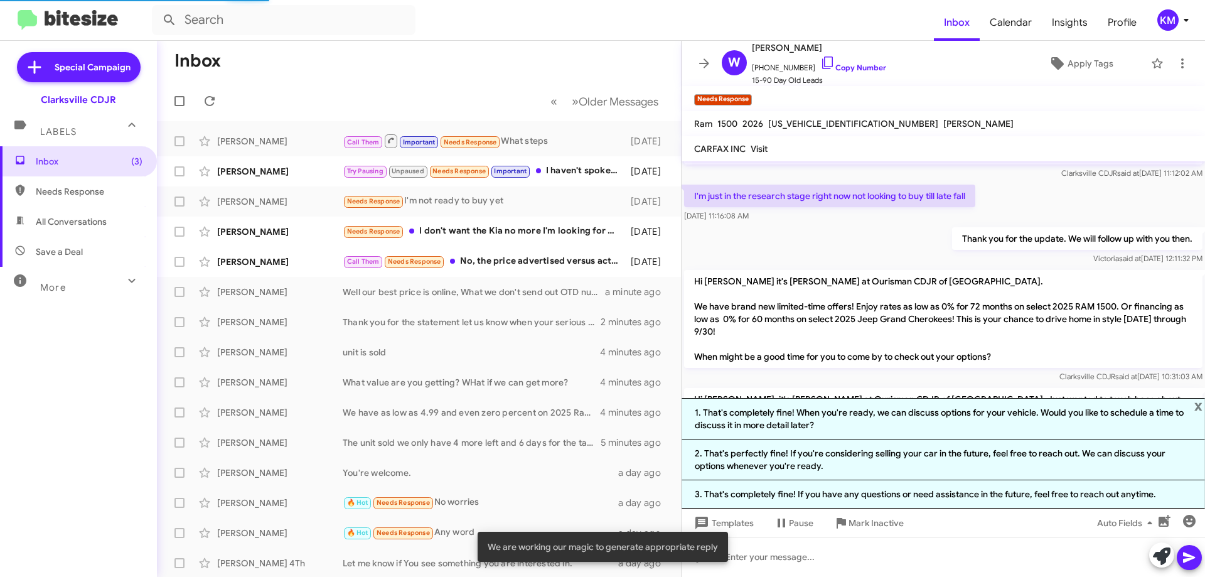
scroll to position [343, 0]
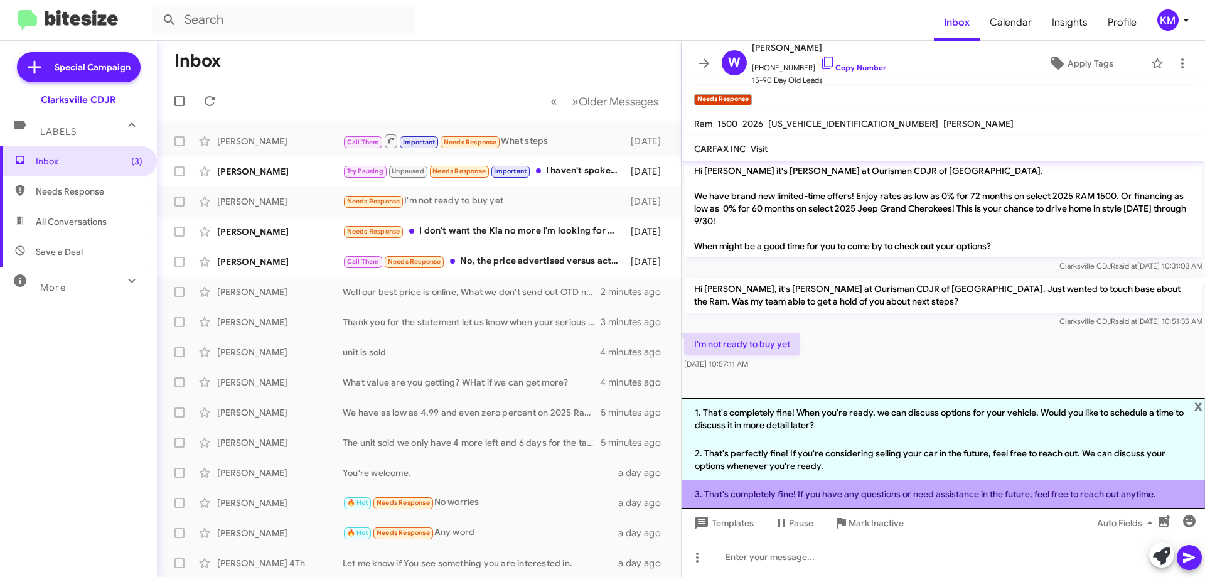
click at [918, 490] on li "3. That's completely fine! If you have any questions or need assistance in the …" at bounding box center [943, 494] width 523 height 28
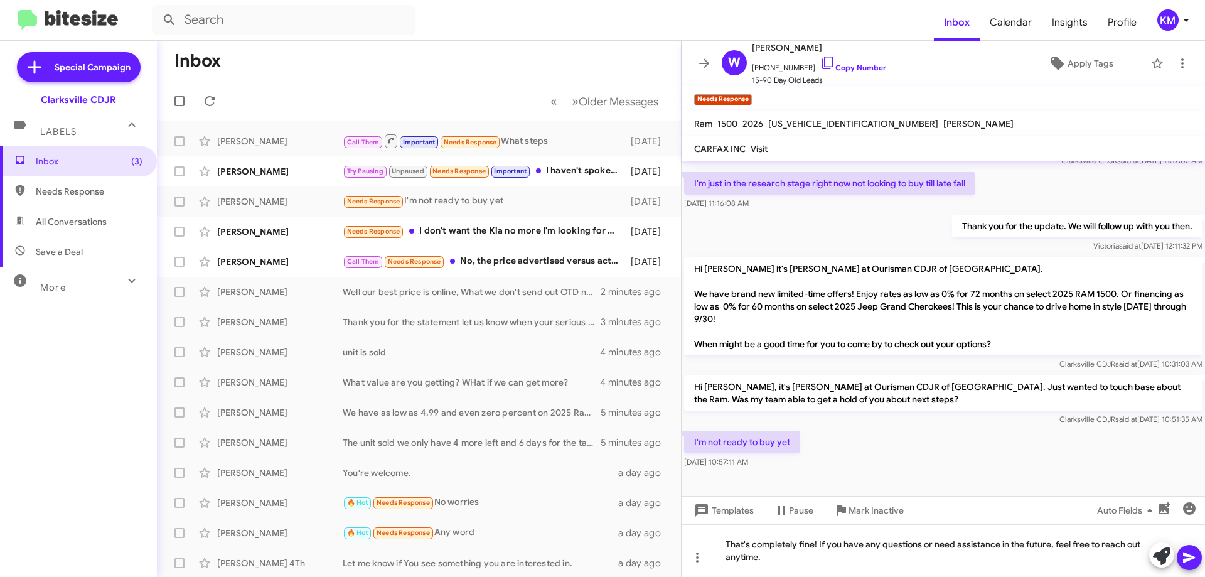
scroll to position [245, 0]
click at [1188, 562] on icon at bounding box center [1189, 557] width 15 height 15
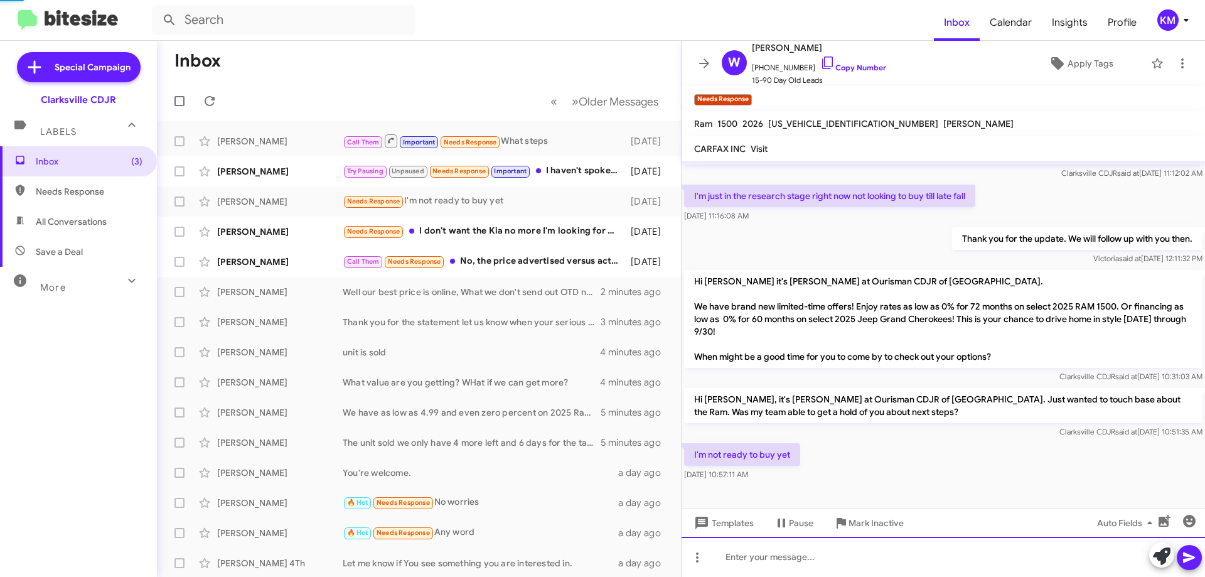
scroll to position [0, 0]
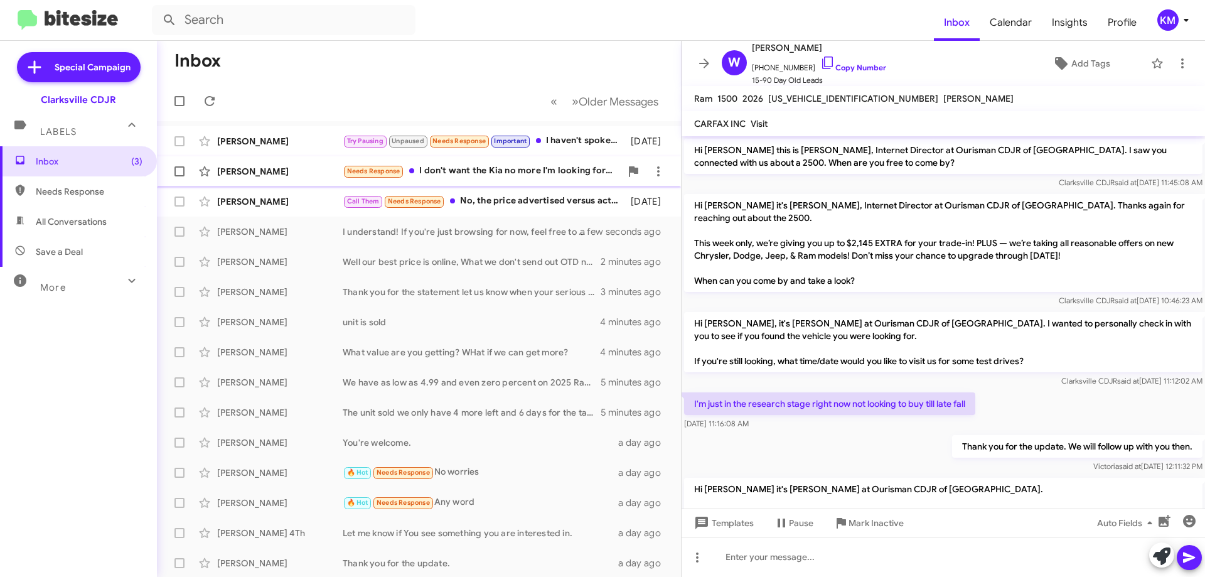
click at [496, 174] on div "Needs Response I don't want the Kia no more I'm looking for something else" at bounding box center [482, 171] width 278 height 14
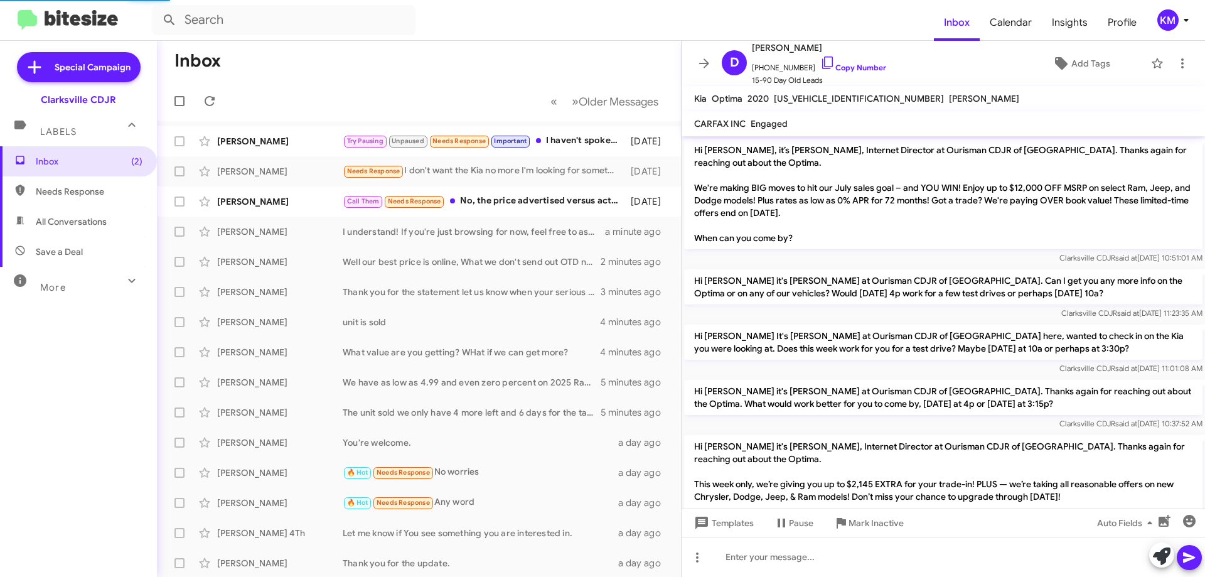
scroll to position [650, 0]
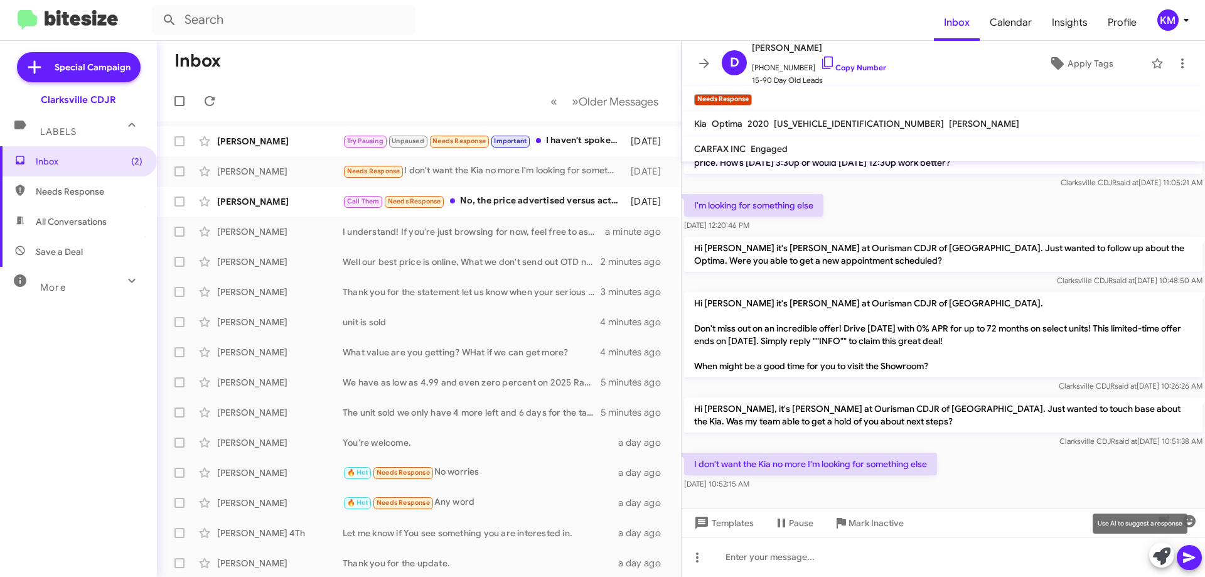
click at [1160, 558] on icon at bounding box center [1162, 556] width 18 height 18
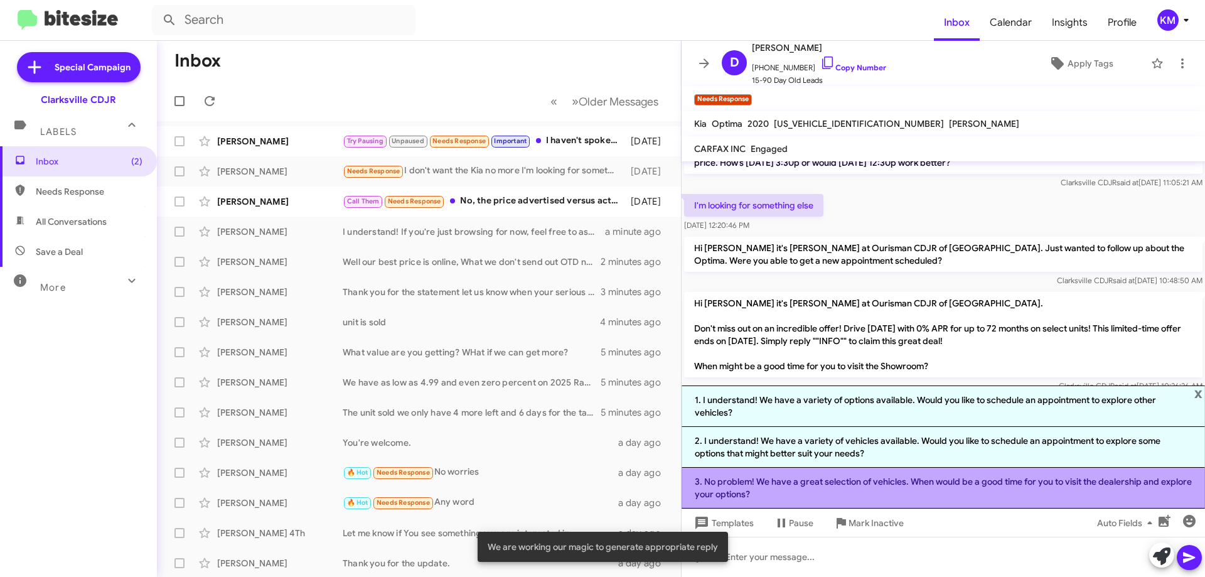
click at [835, 474] on li "3. No problem! We have a great selection of vehicles. When would be a good time…" at bounding box center [943, 488] width 523 height 41
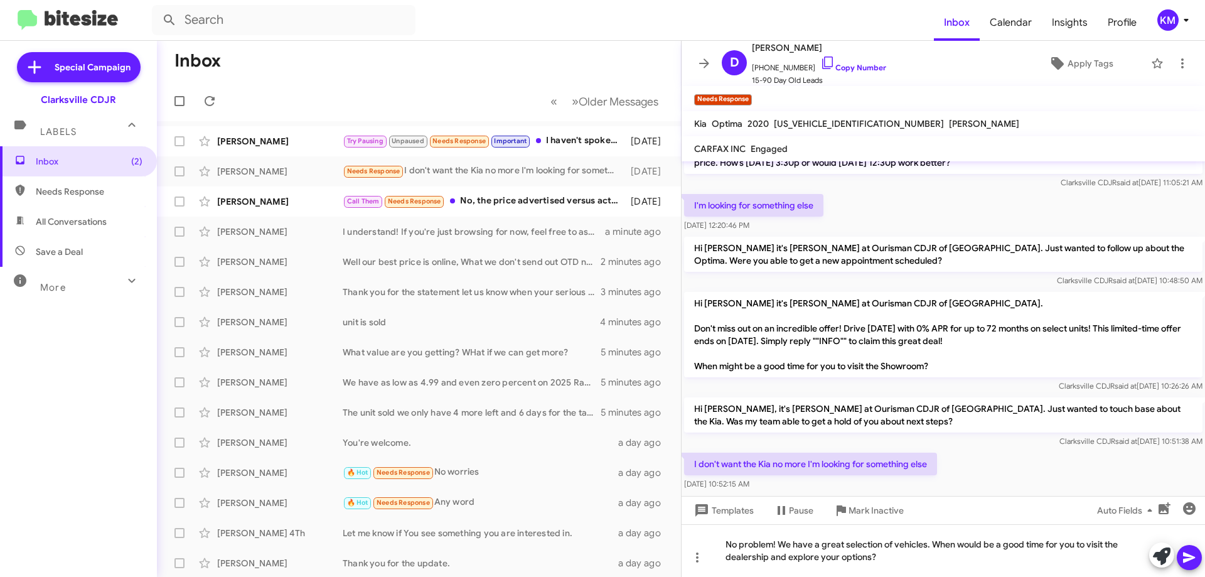
click at [1184, 556] on icon at bounding box center [1189, 557] width 12 height 11
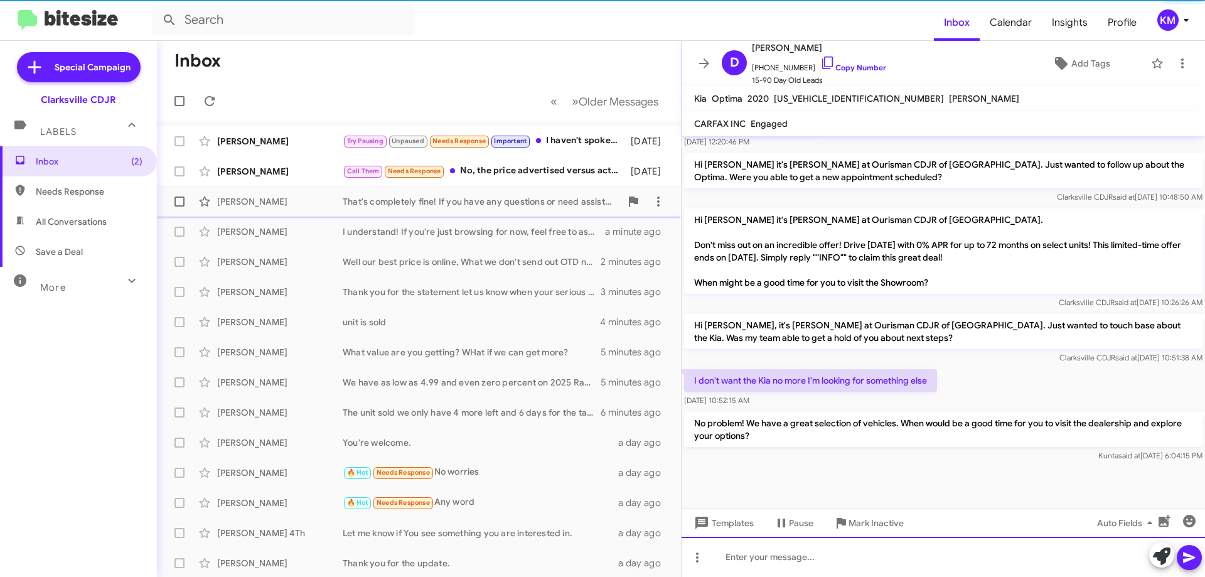
scroll to position [709, 0]
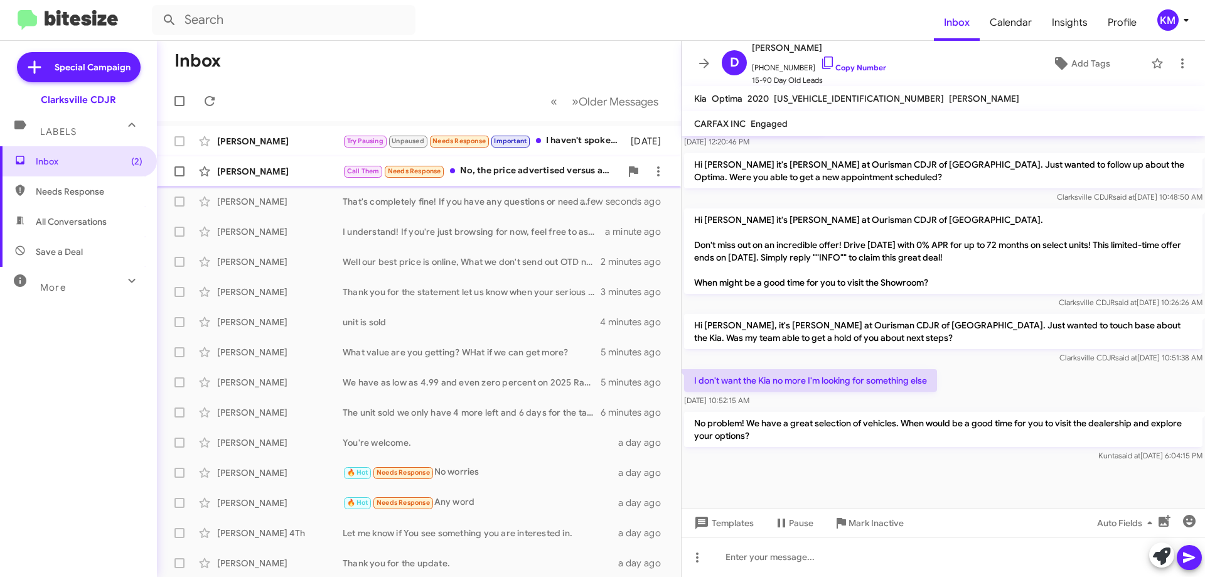
click at [523, 172] on div "Call Them Needs Response No, the price advertised versus actual was obscenely d…" at bounding box center [482, 171] width 278 height 14
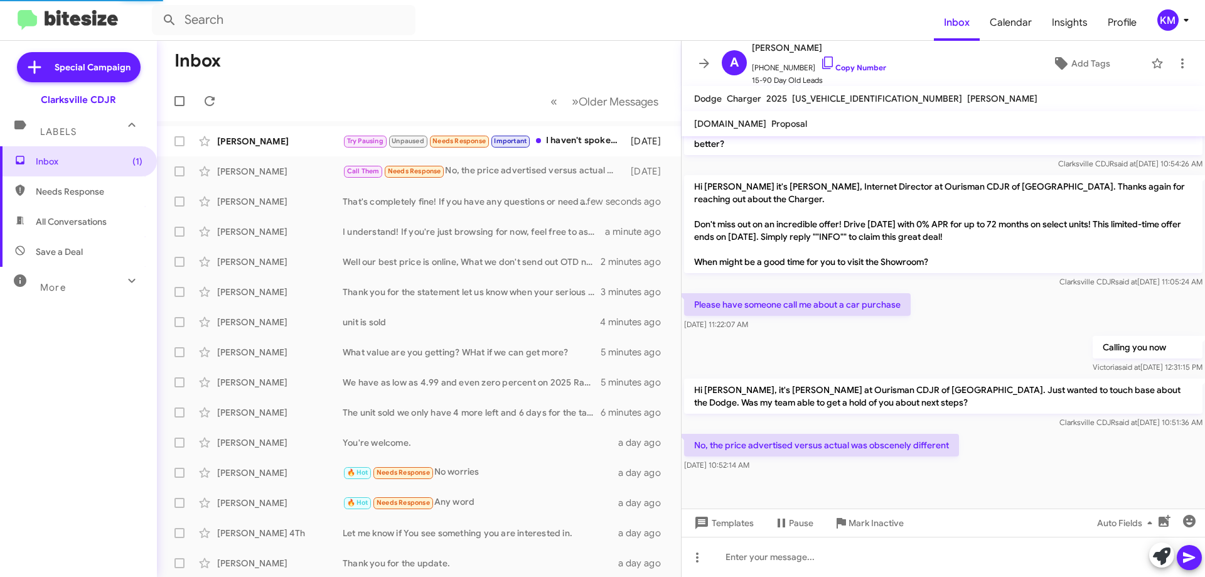
scroll to position [395, 0]
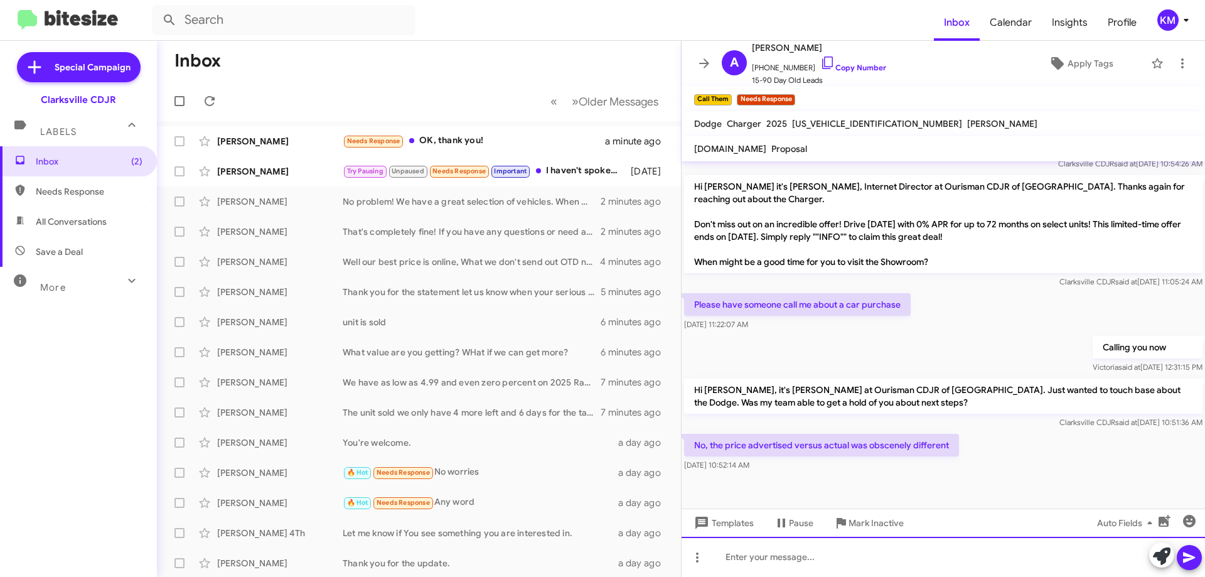
click at [818, 552] on div at bounding box center [943, 557] width 523 height 40
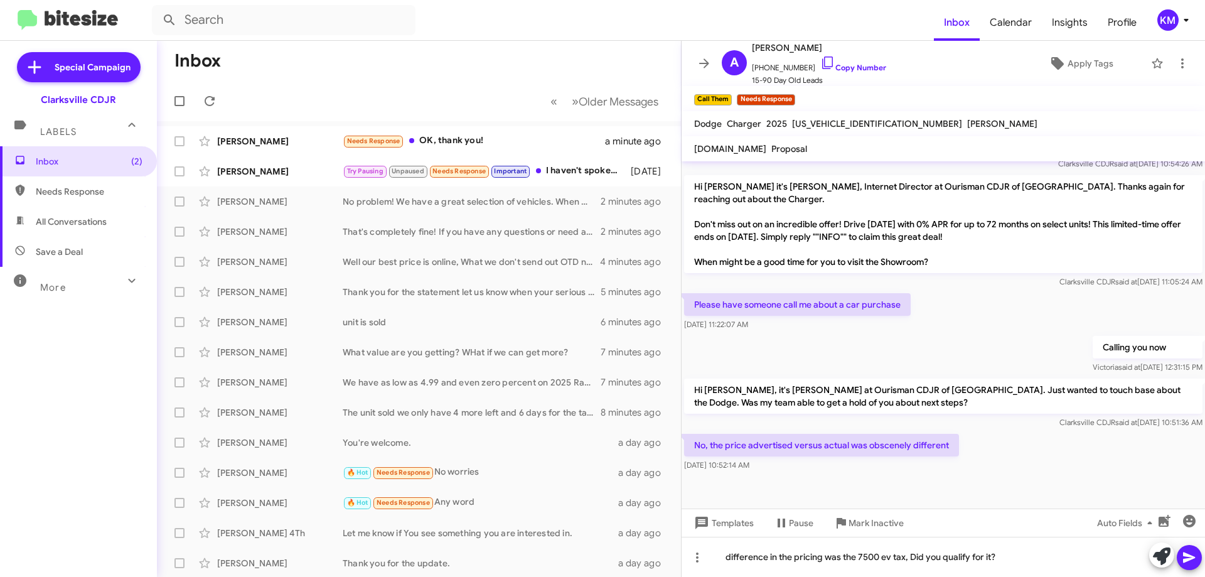
click at [1181, 559] on button at bounding box center [1189, 557] width 25 height 25
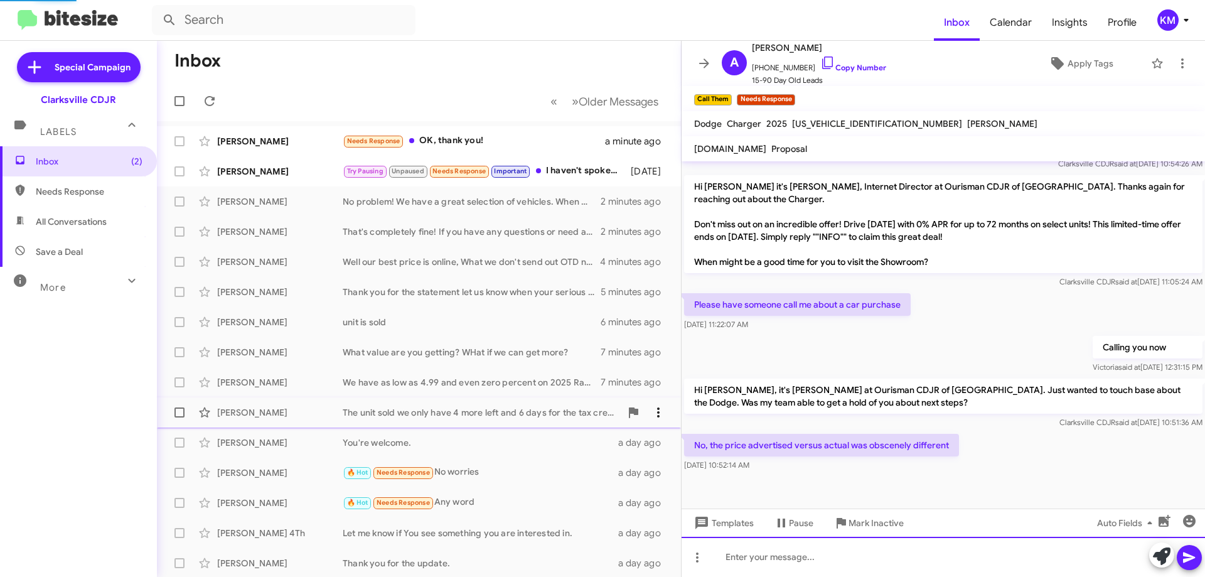
scroll to position [0, 0]
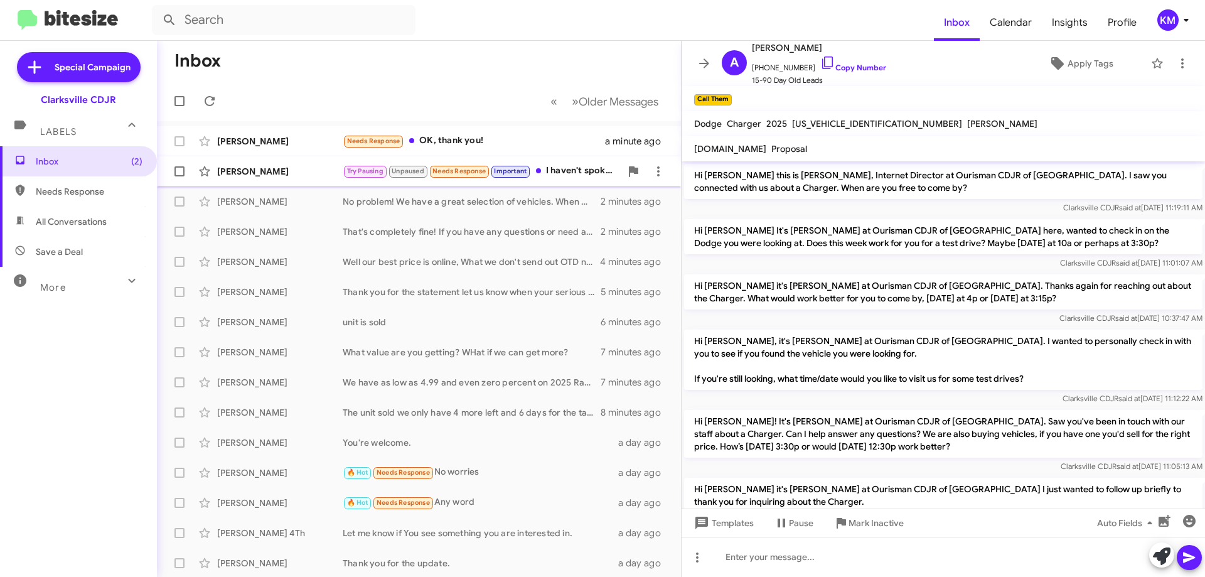
click at [431, 166] on small "Needs Response" at bounding box center [459, 172] width 59 height 12
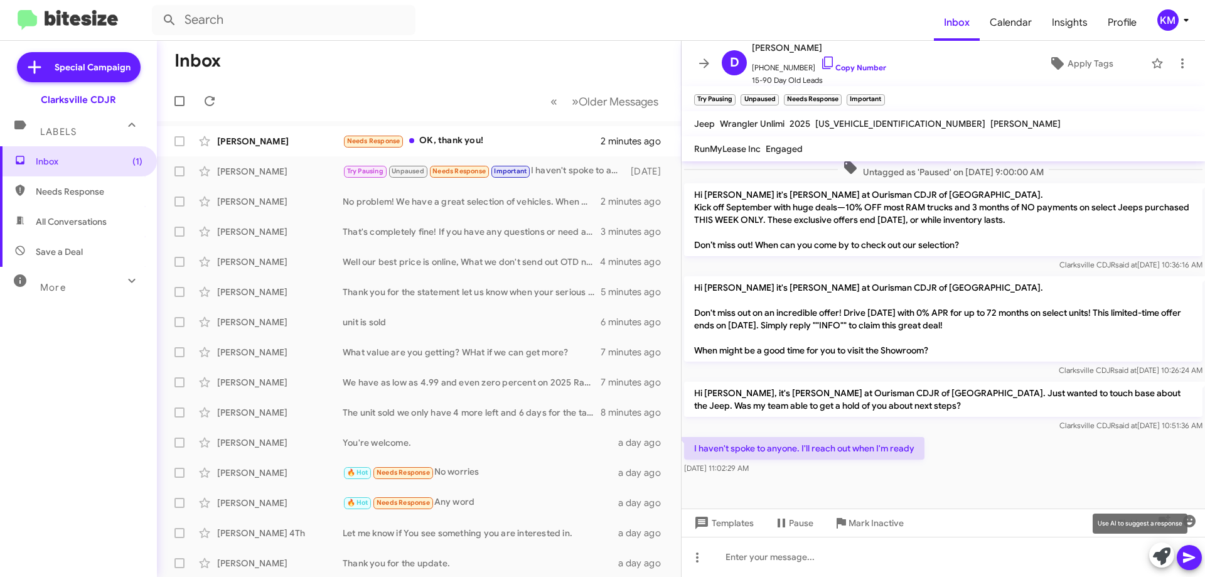
click at [1165, 559] on icon at bounding box center [1162, 556] width 18 height 18
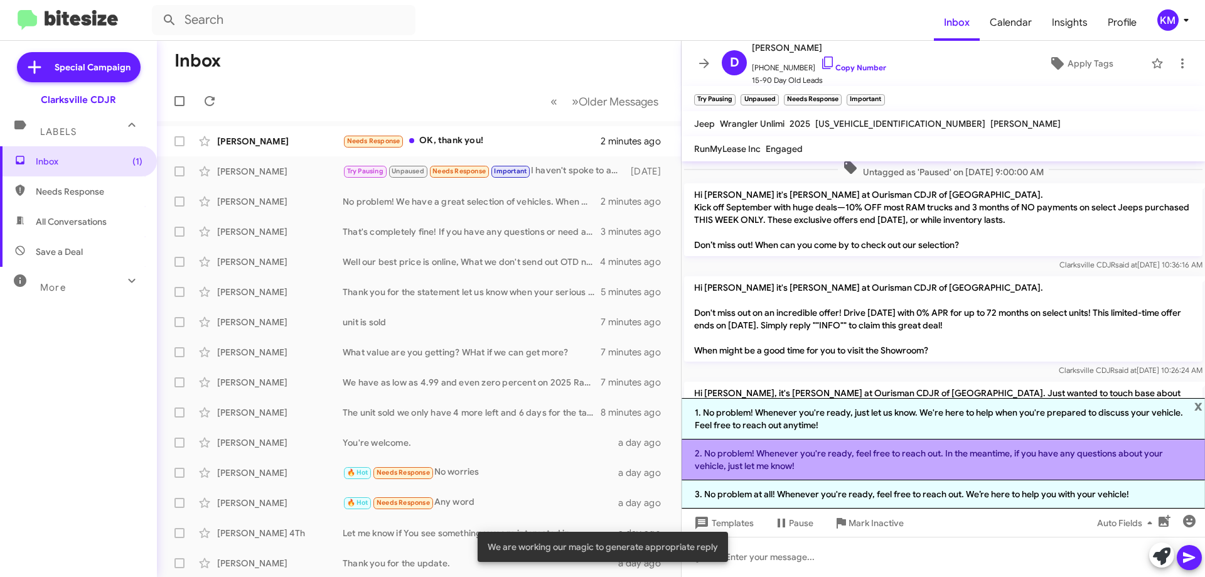
click at [796, 459] on li "2. No problem! Whenever you're ready, feel free to reach out. In the meantime, …" at bounding box center [943, 459] width 523 height 41
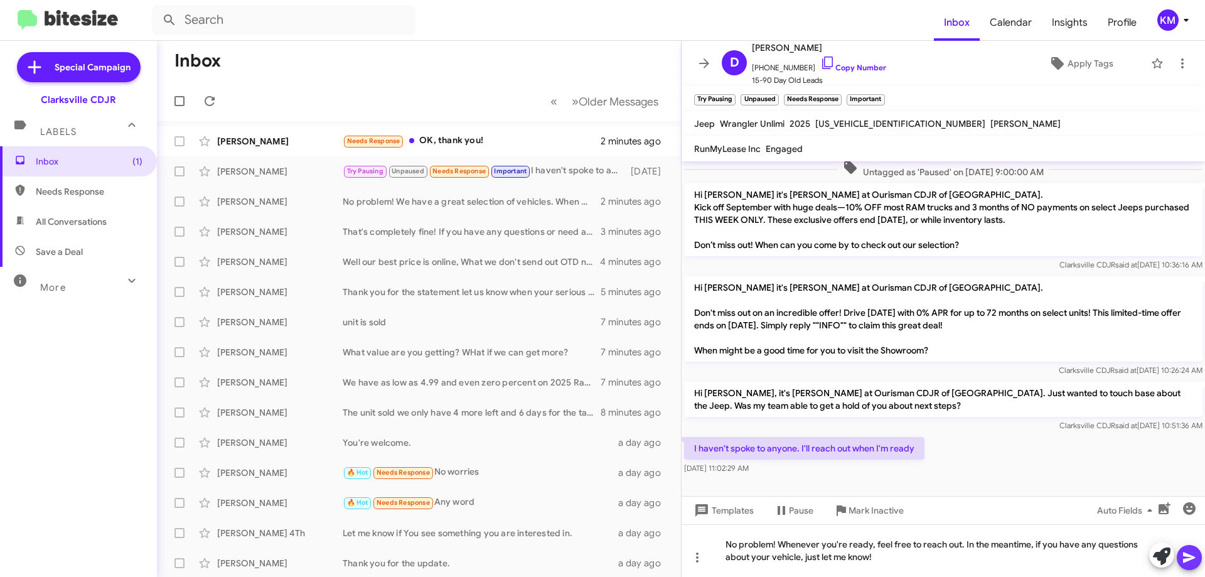
click at [1184, 563] on icon at bounding box center [1189, 557] width 15 height 15
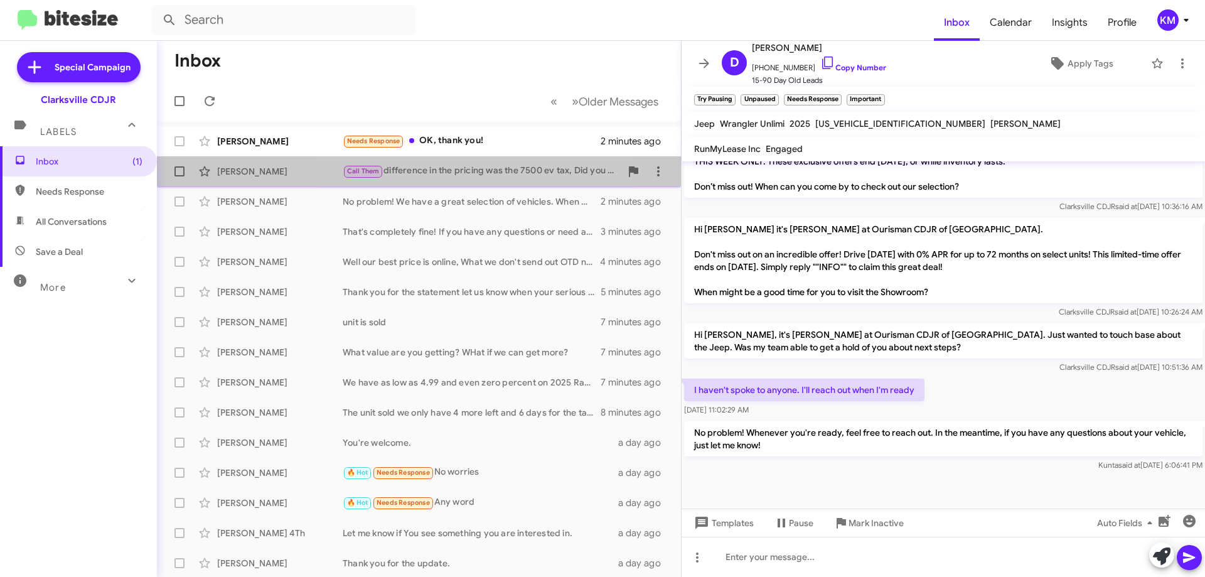
click at [484, 156] on span "[PERSON_NAME] Call Them difference in the pricing was the 7500 ev tax, Did you …" at bounding box center [419, 171] width 524 height 30
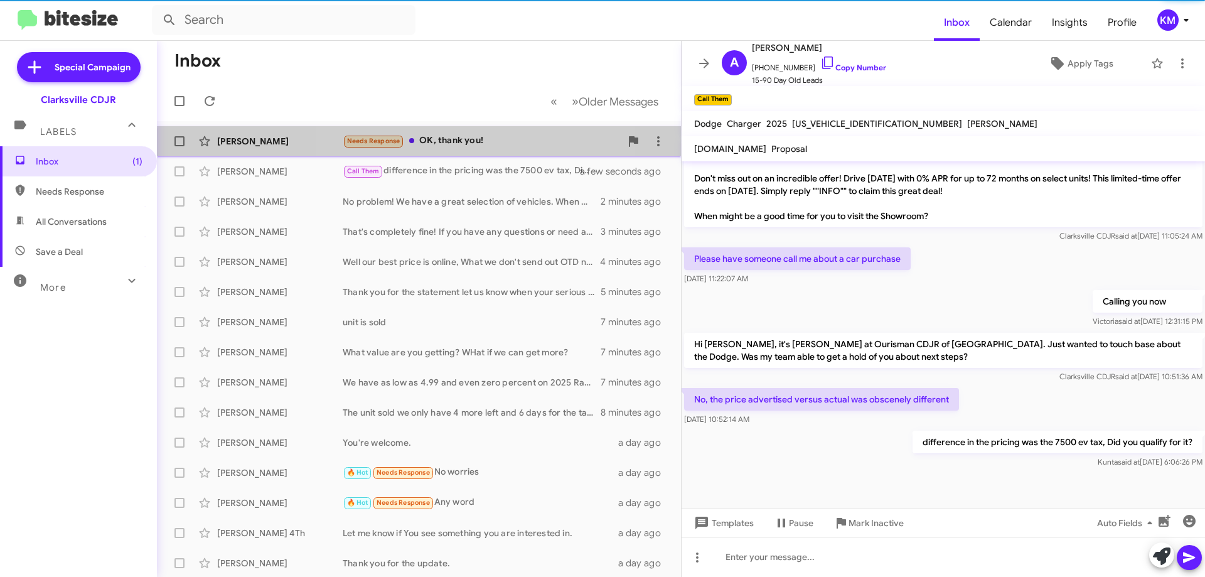
click at [490, 149] on div "[PERSON_NAME] Needs Response OK, thank you! 2 minutes ago" at bounding box center [419, 141] width 504 height 25
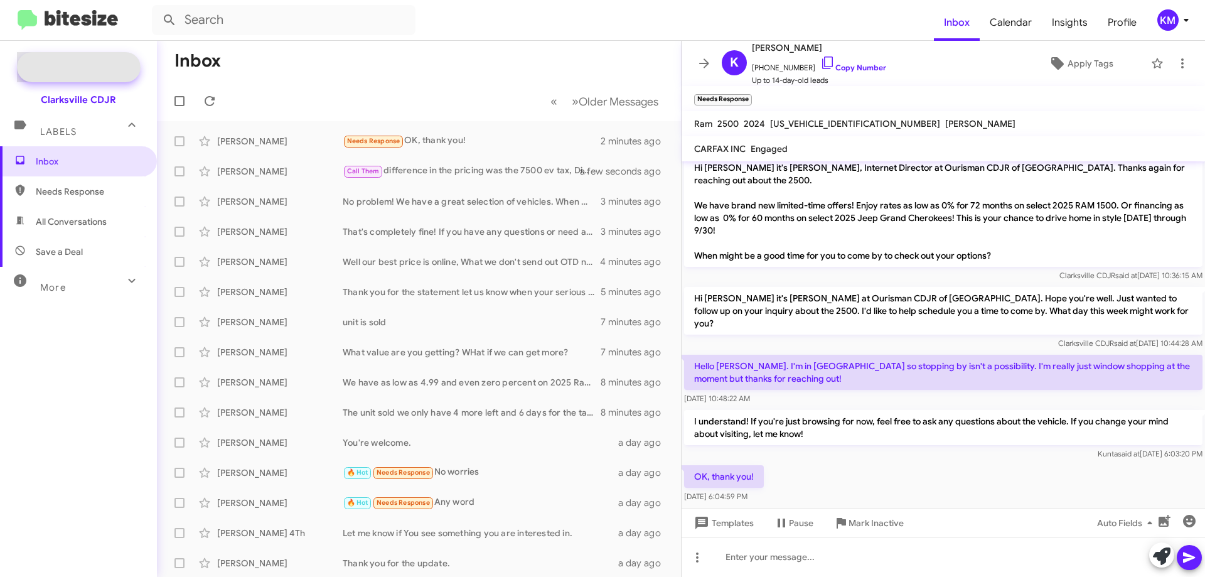
click at [65, 68] on span "Special Campaign" at bounding box center [93, 67] width 76 height 13
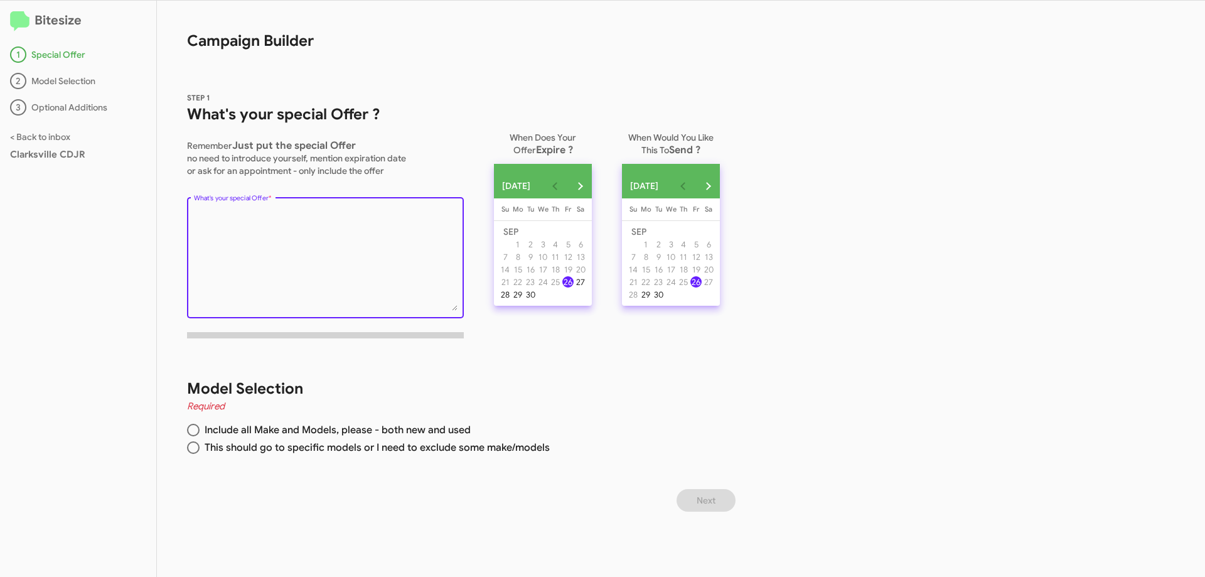
click at [322, 250] on textarea "What's your special Offer *" at bounding box center [326, 260] width 264 height 102
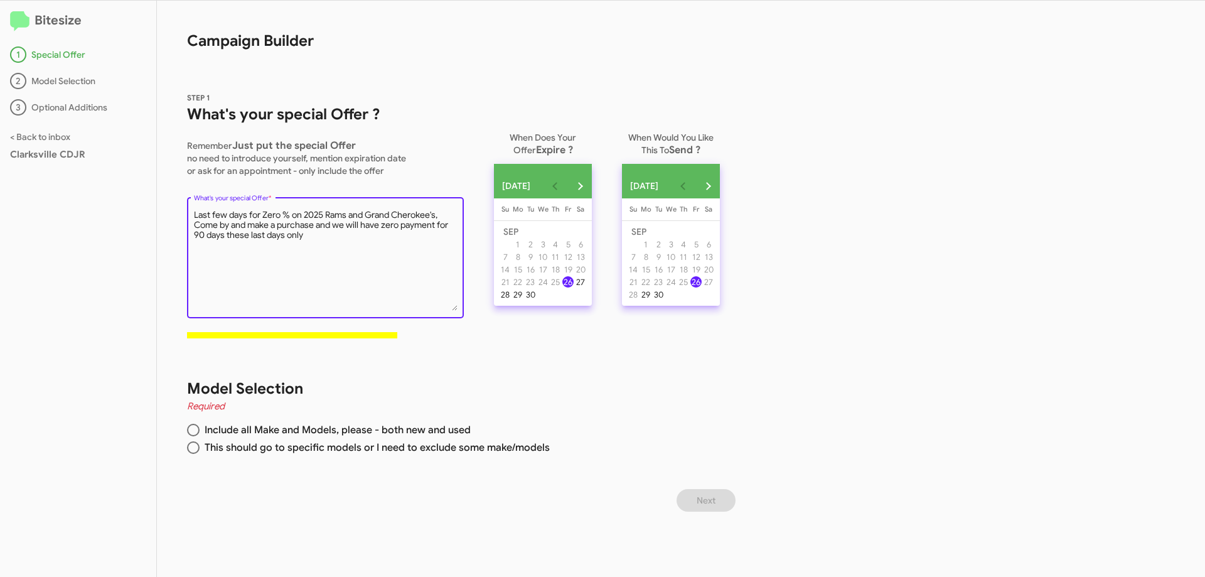
type textarea "Last few days for Zero % on 2025 Rams and Grand Cherokee's, Come by and make a …"
click at [193, 432] on span at bounding box center [193, 430] width 13 height 13
click at [193, 432] on input "Include all Make and Models, please - both new and used" at bounding box center [193, 430] width 13 height 13
radio input "true"
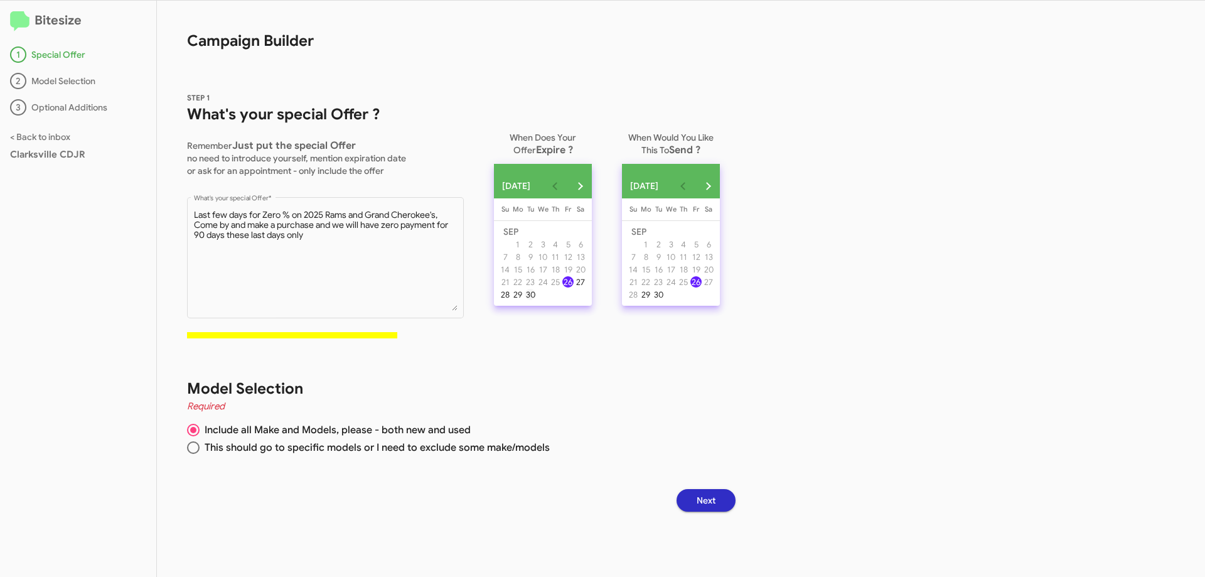
click at [533, 300] on div "30" at bounding box center [530, 294] width 11 height 11
click at [715, 499] on span "Next" at bounding box center [706, 500] width 19 height 23
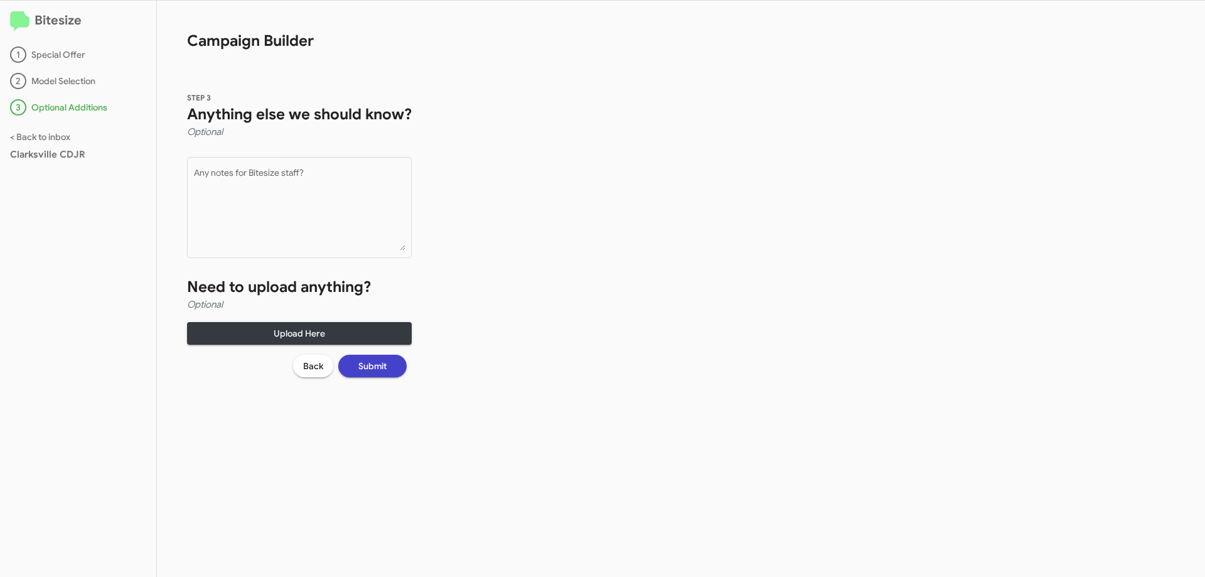
click at [376, 370] on span "Submit" at bounding box center [372, 366] width 28 height 23
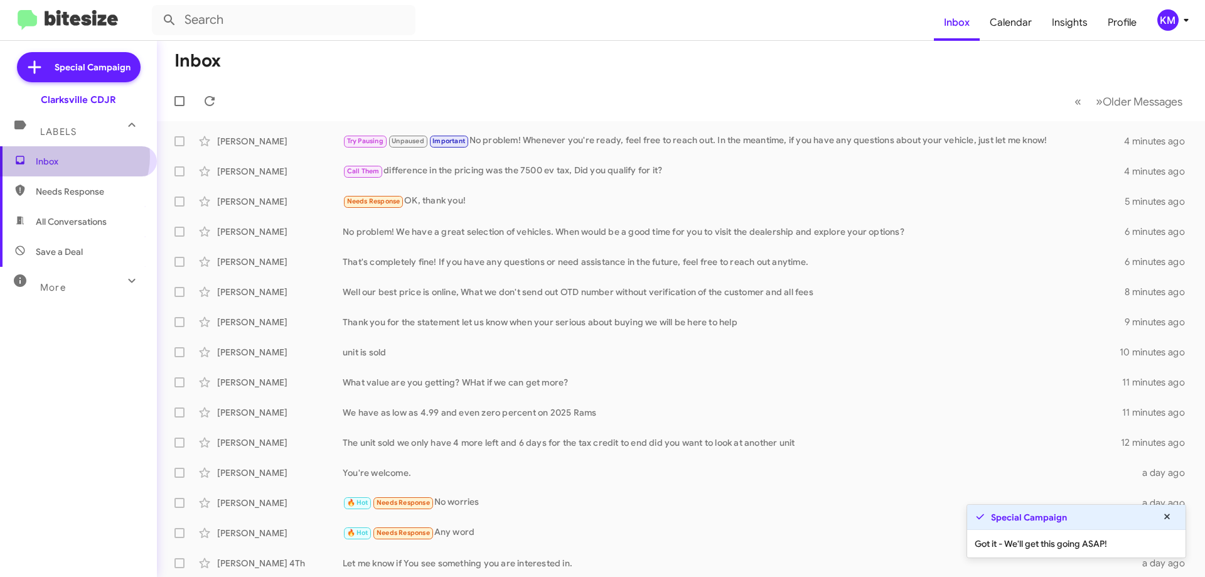
click at [70, 156] on span "Inbox" at bounding box center [89, 161] width 107 height 13
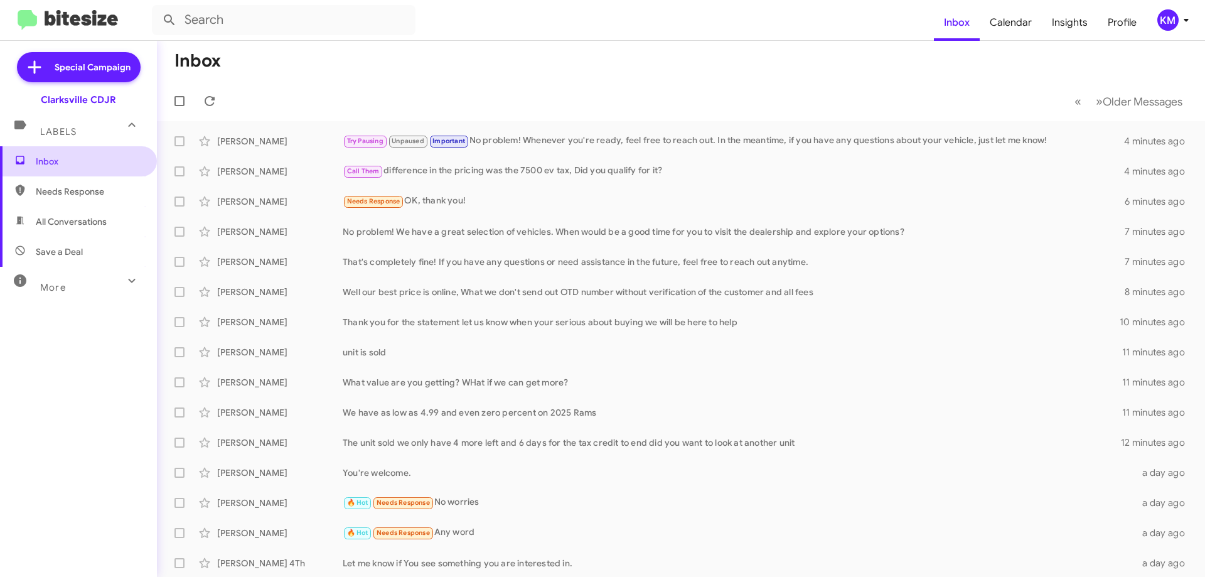
click at [91, 163] on span "Inbox" at bounding box center [89, 161] width 107 height 13
